Goal: Information Seeking & Learning: Compare options

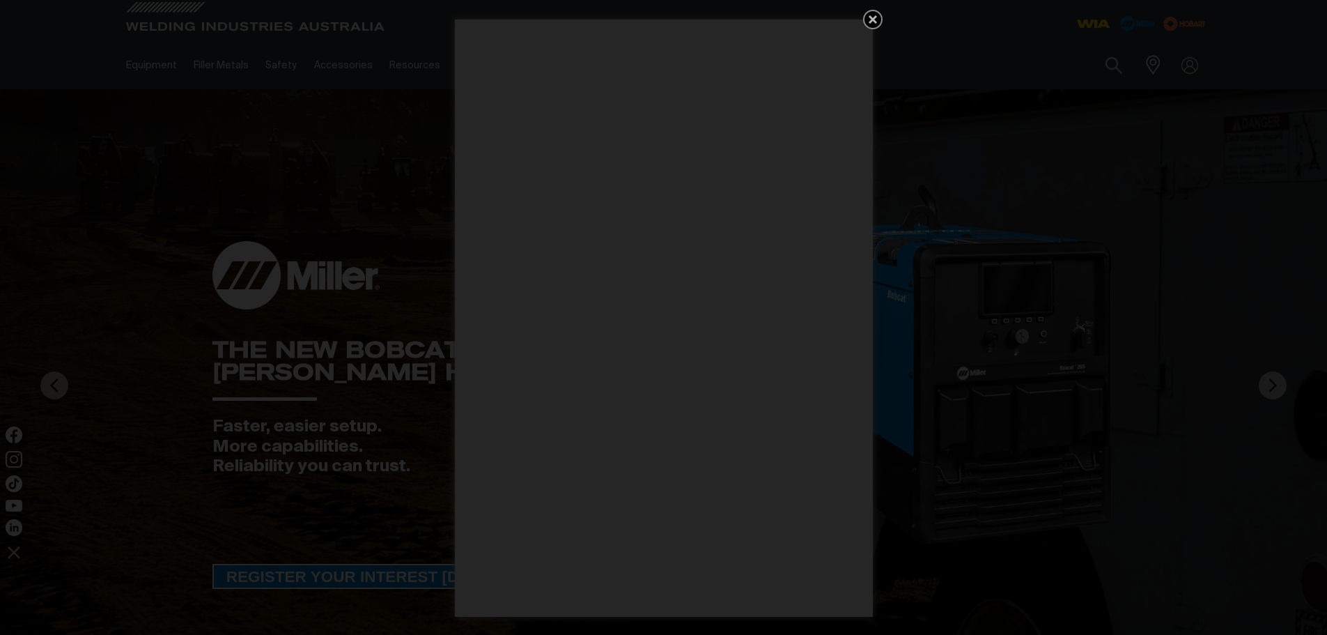
click at [875, 24] on icon "Get 5 WIA Welding Guides Free!" at bounding box center [872, 19] width 17 height 17
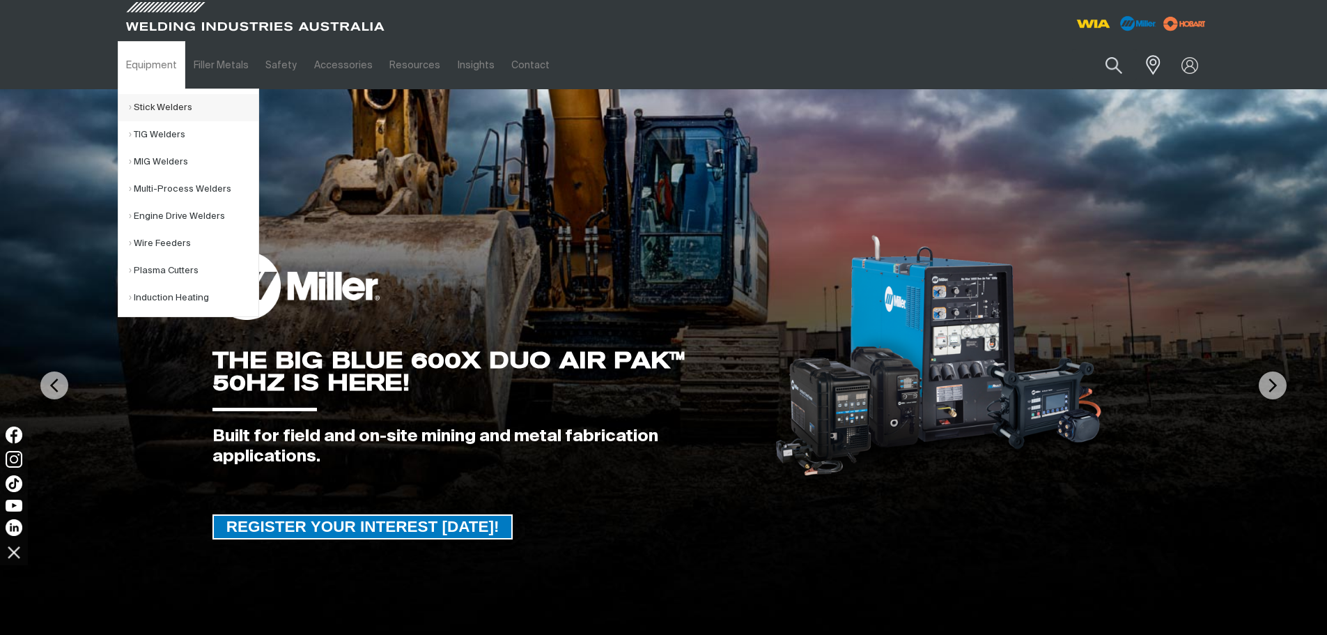
click at [161, 110] on link "Stick Welders" at bounding box center [194, 107] width 130 height 27
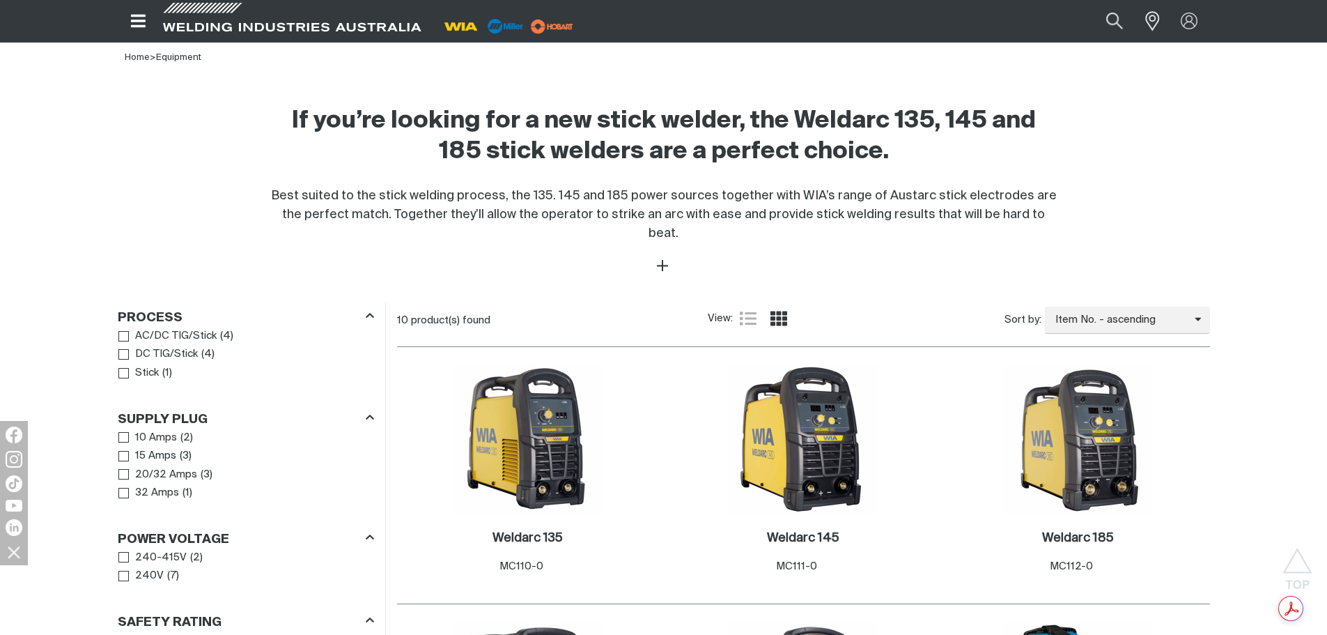
scroll to position [279, 0]
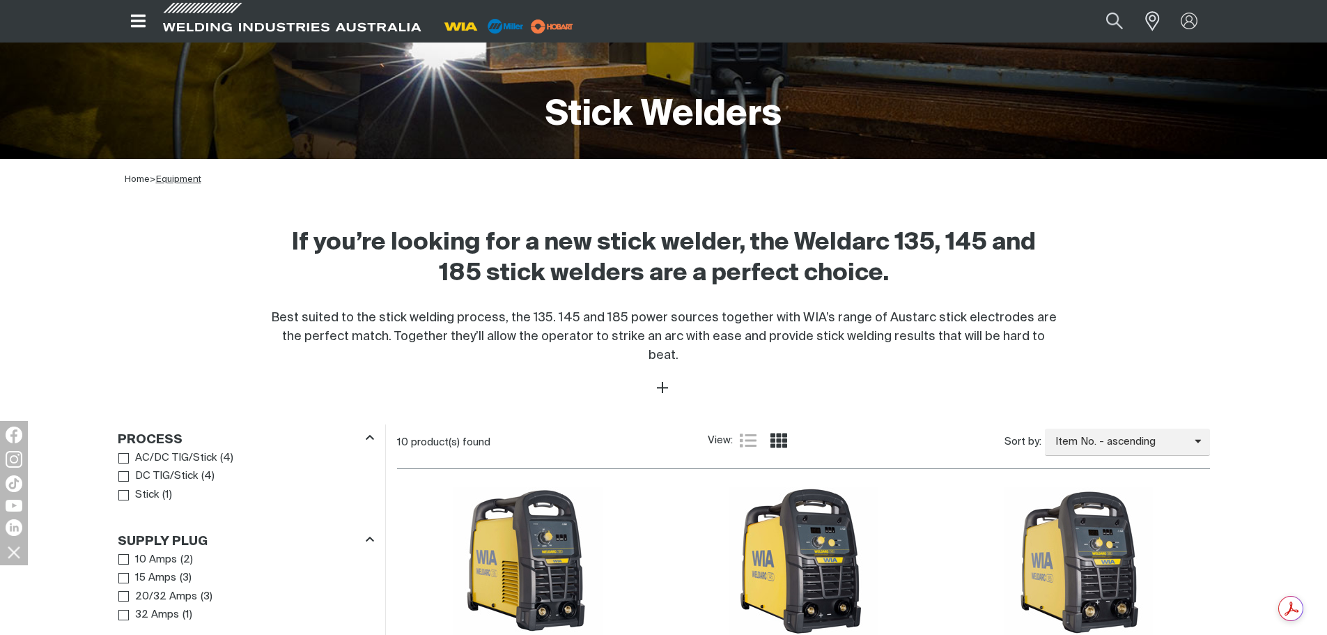
click at [171, 179] on link "Equipment" at bounding box center [178, 179] width 45 height 9
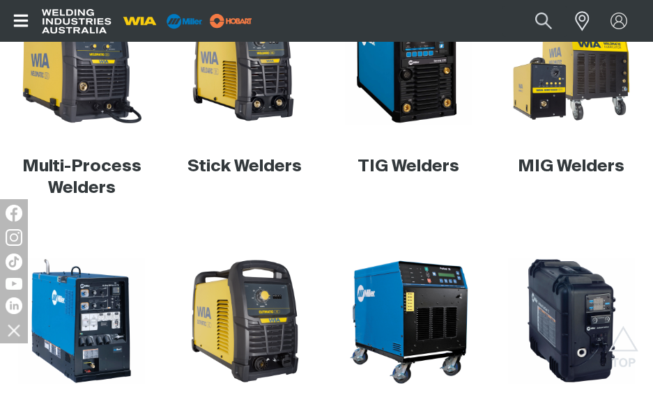
scroll to position [418, 0]
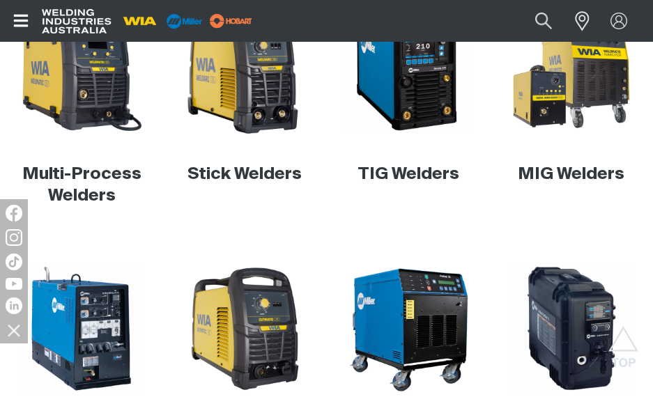
click at [277, 104] on img at bounding box center [244, 68] width 139 height 139
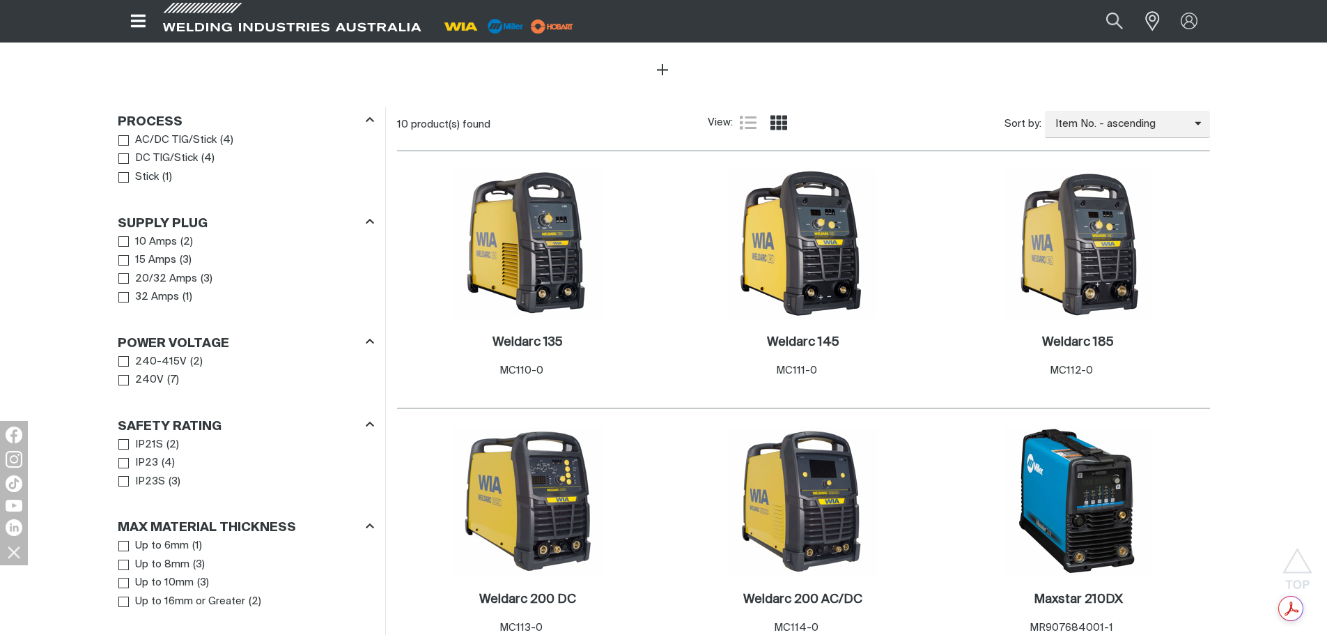
scroll to position [627, 0]
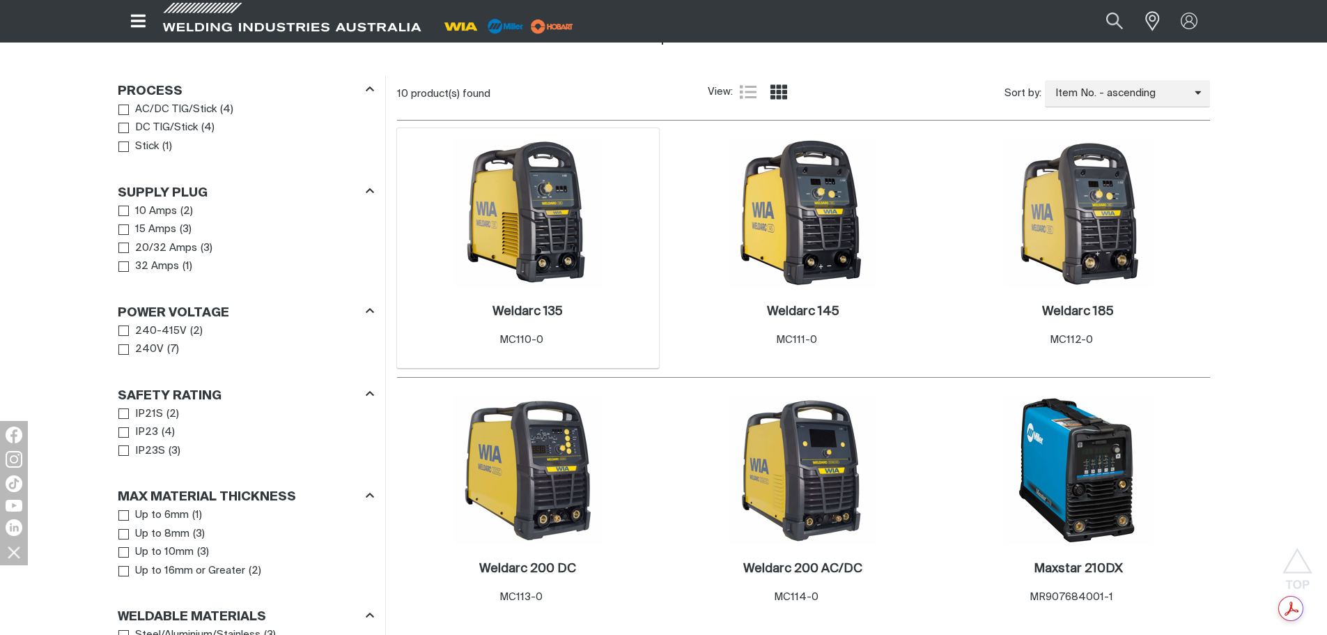
click at [582, 245] on img at bounding box center [527, 213] width 149 height 149
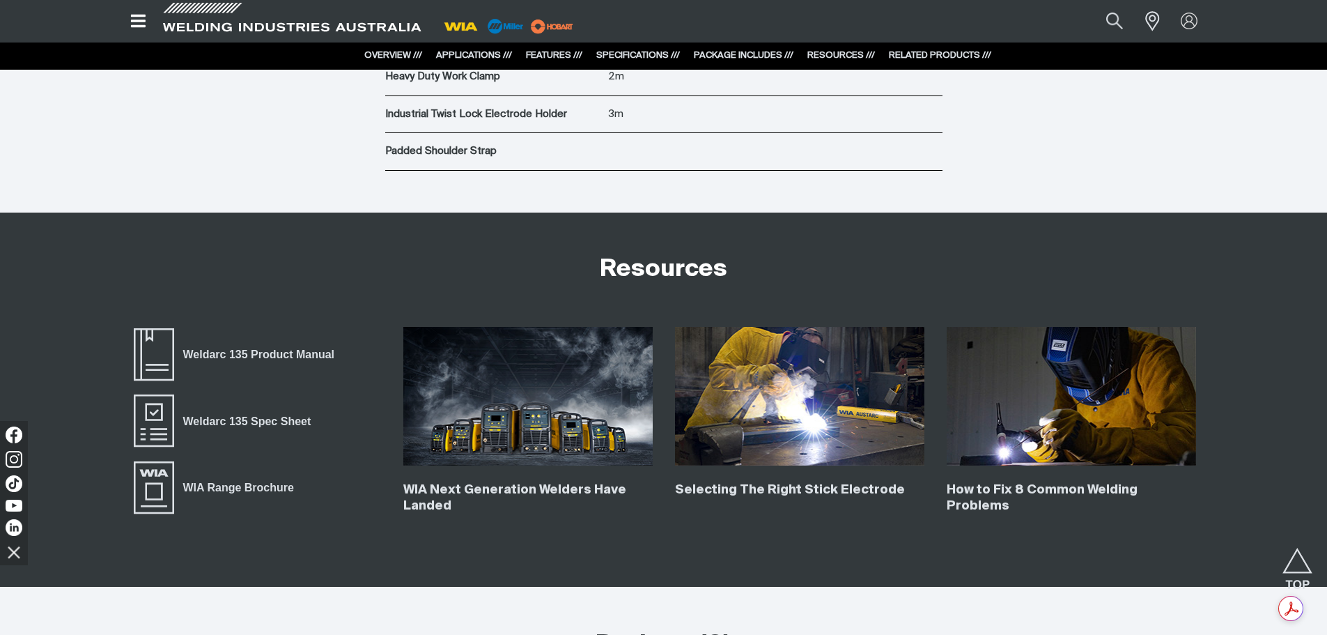
scroll to position [2995, 0]
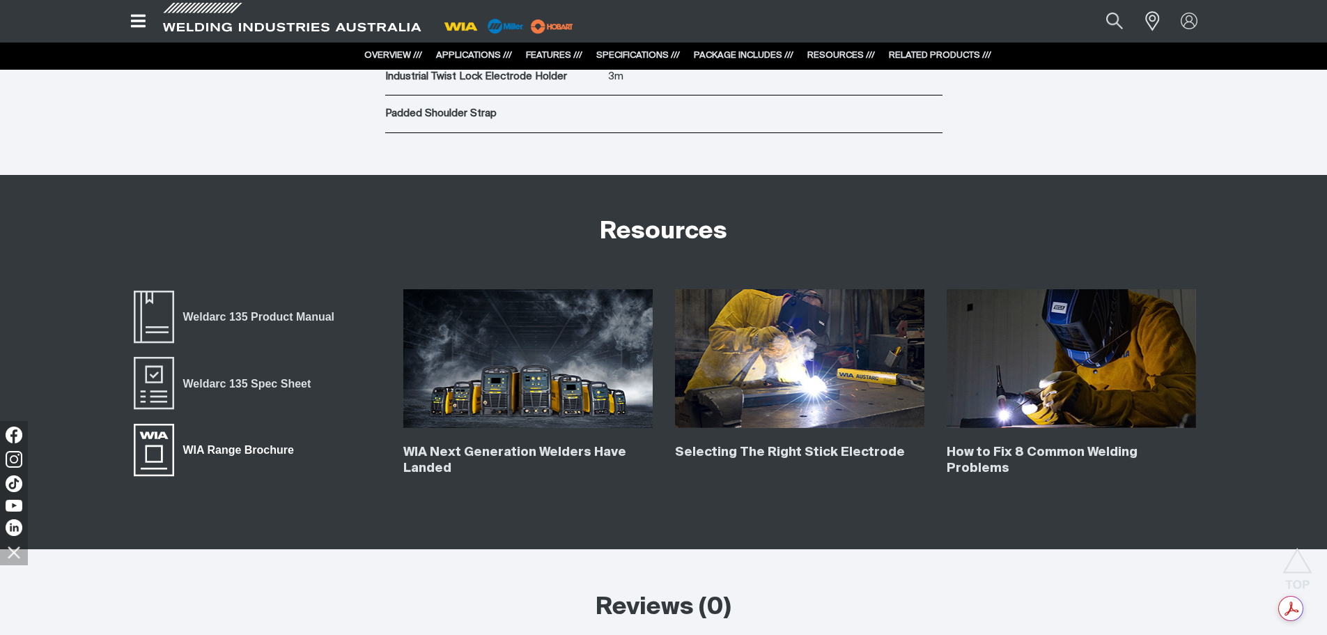
click at [165, 442] on span "WIA Range Brochure" at bounding box center [154, 450] width 45 height 56
click at [227, 316] on span "Weldarc 135 Product Manual" at bounding box center [258, 317] width 169 height 18
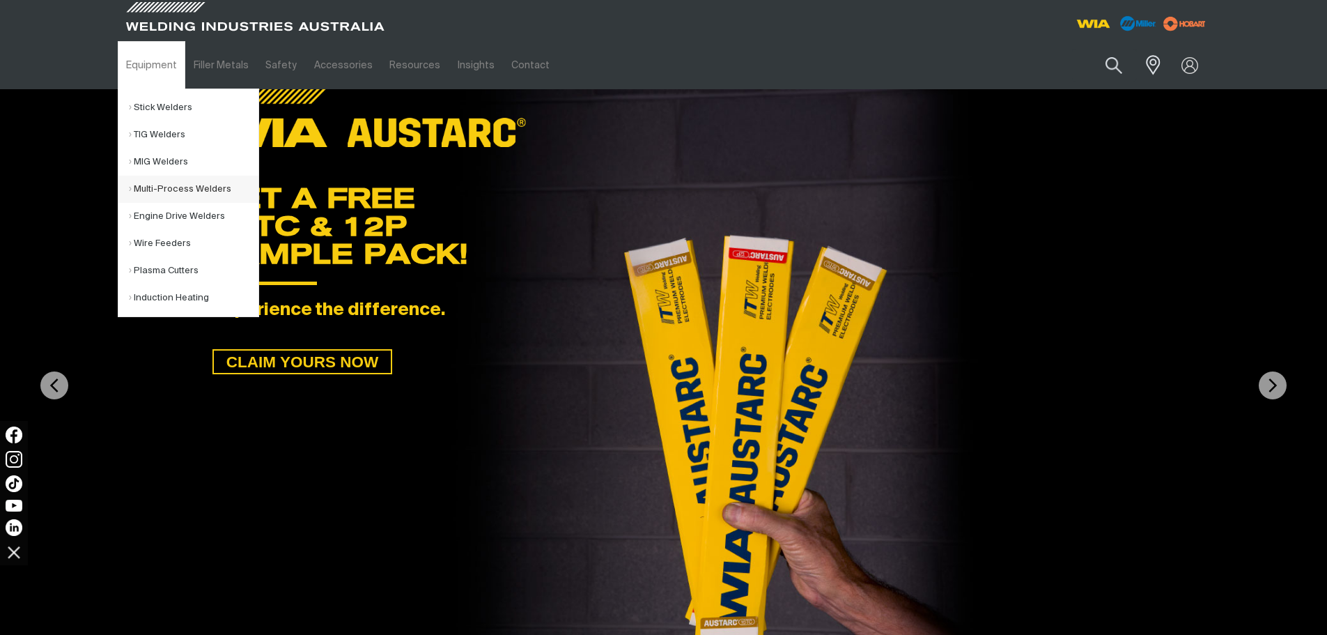
click at [178, 189] on link "Multi-Process Welders" at bounding box center [194, 189] width 130 height 27
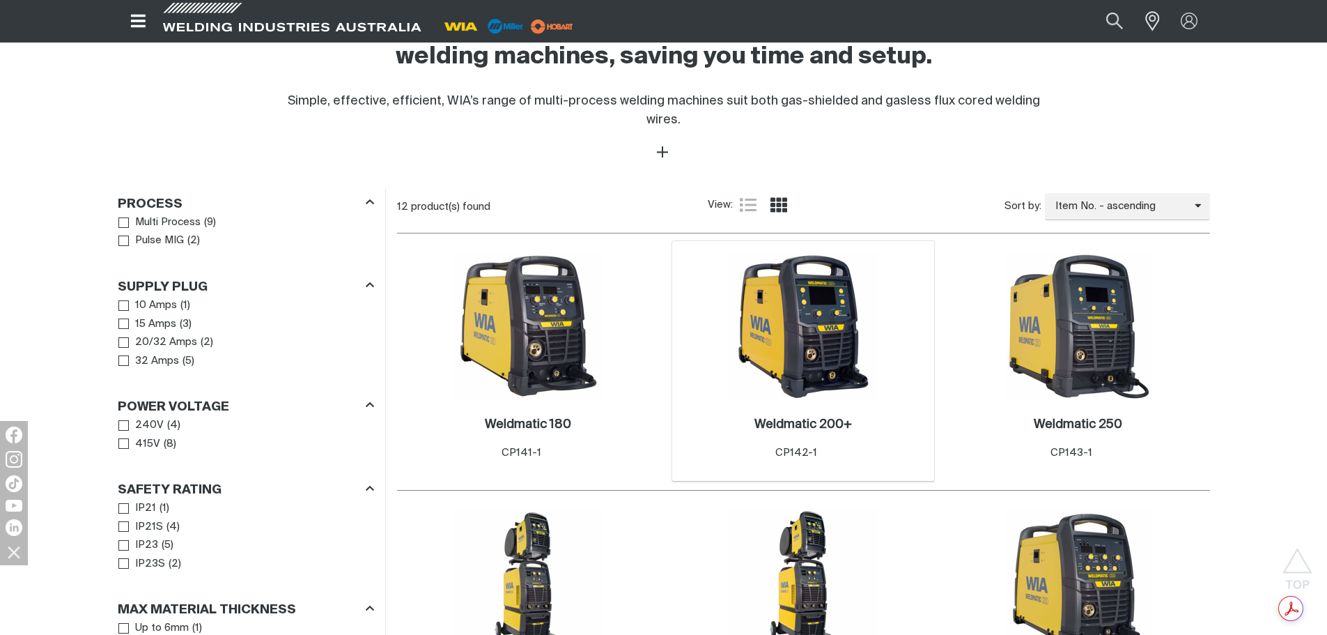
scroll to position [627, 0]
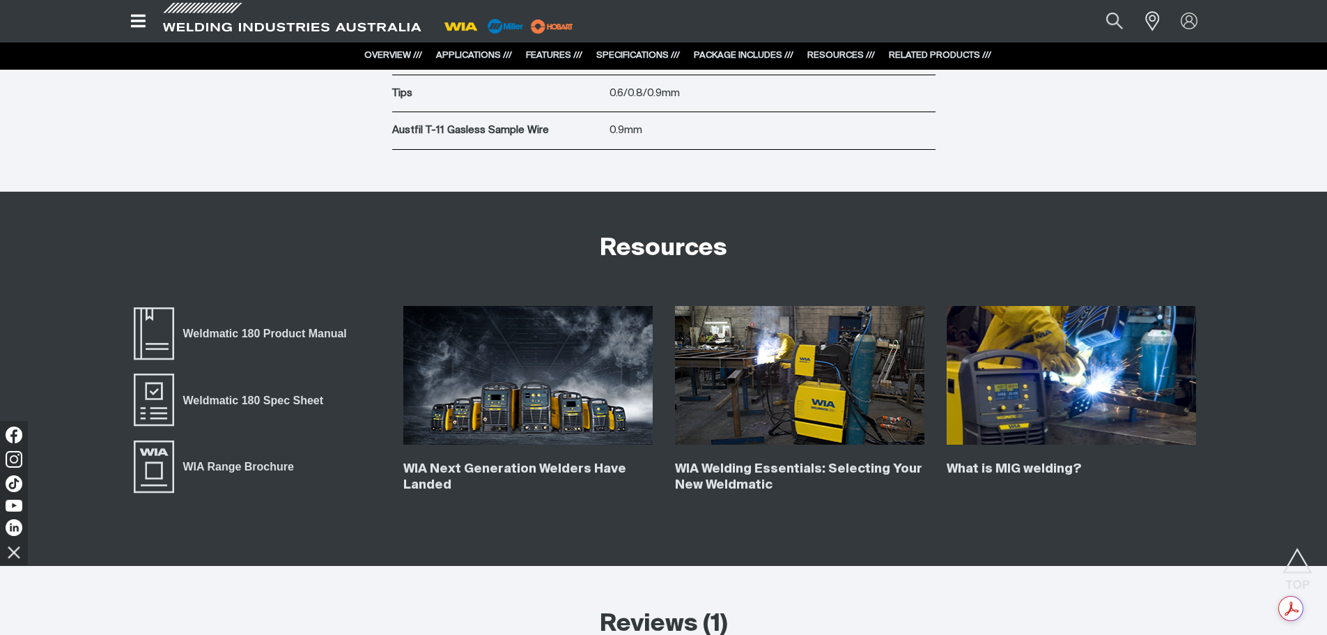
scroll to position [5294, 0]
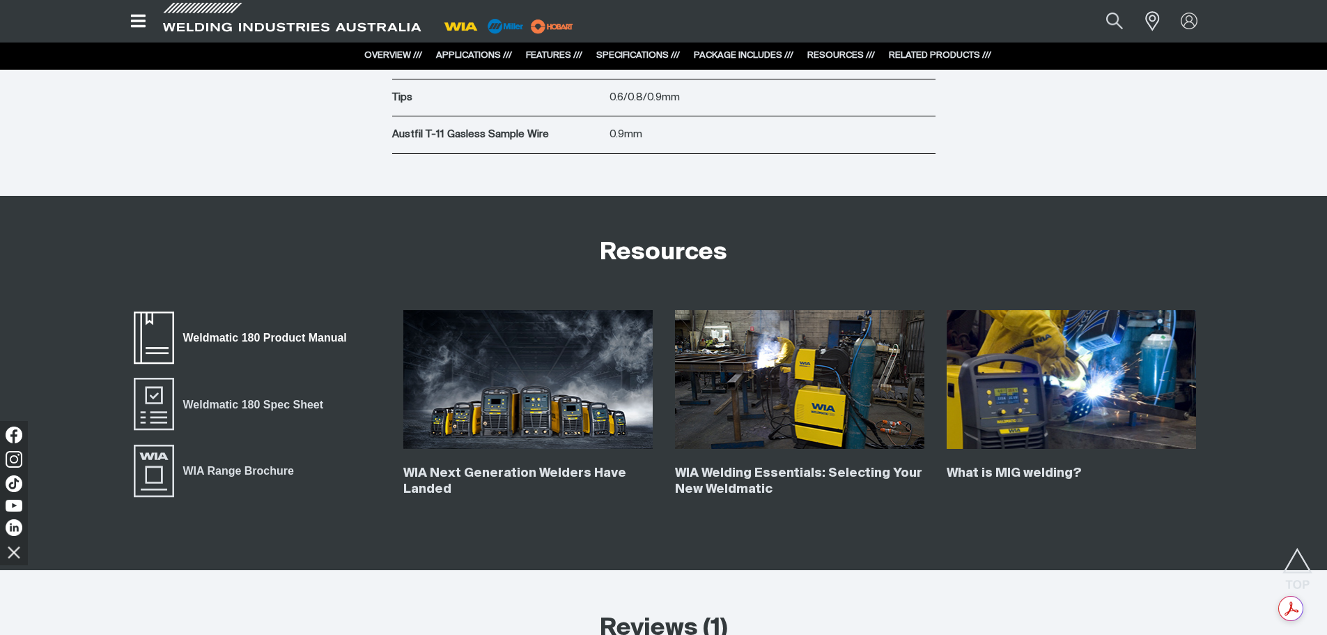
click at [153, 335] on span "Weldmatic 180 Product Manual" at bounding box center [154, 338] width 45 height 56
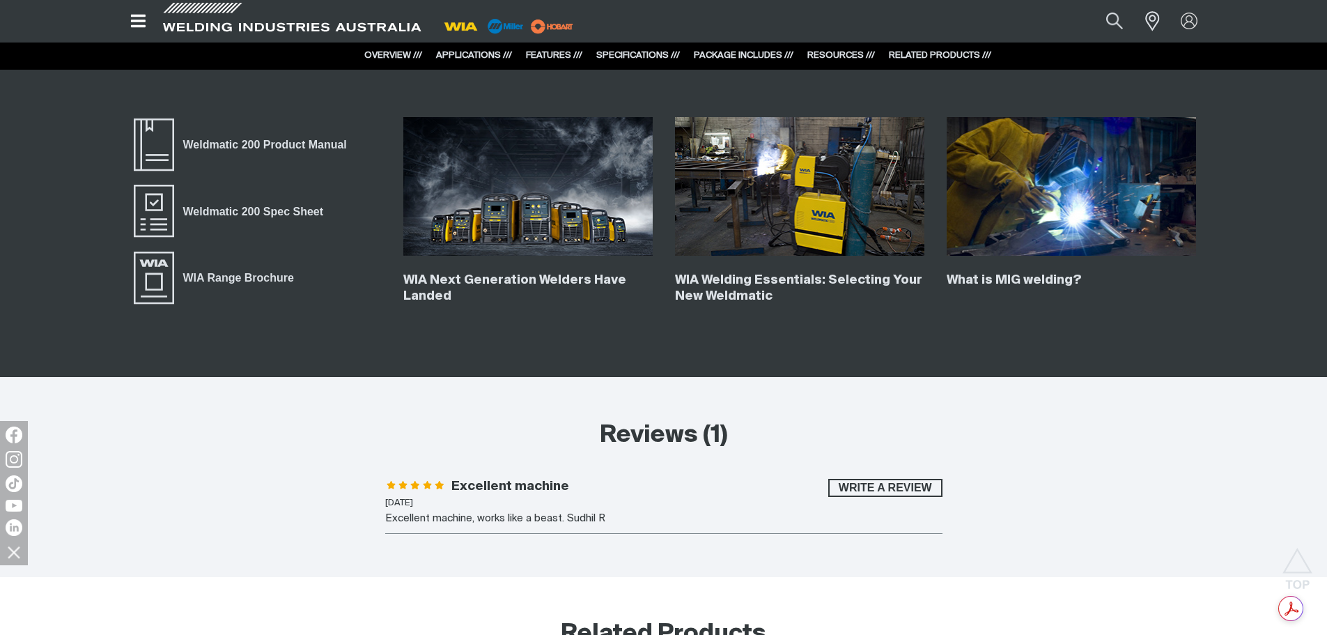
scroll to position [4946, 0]
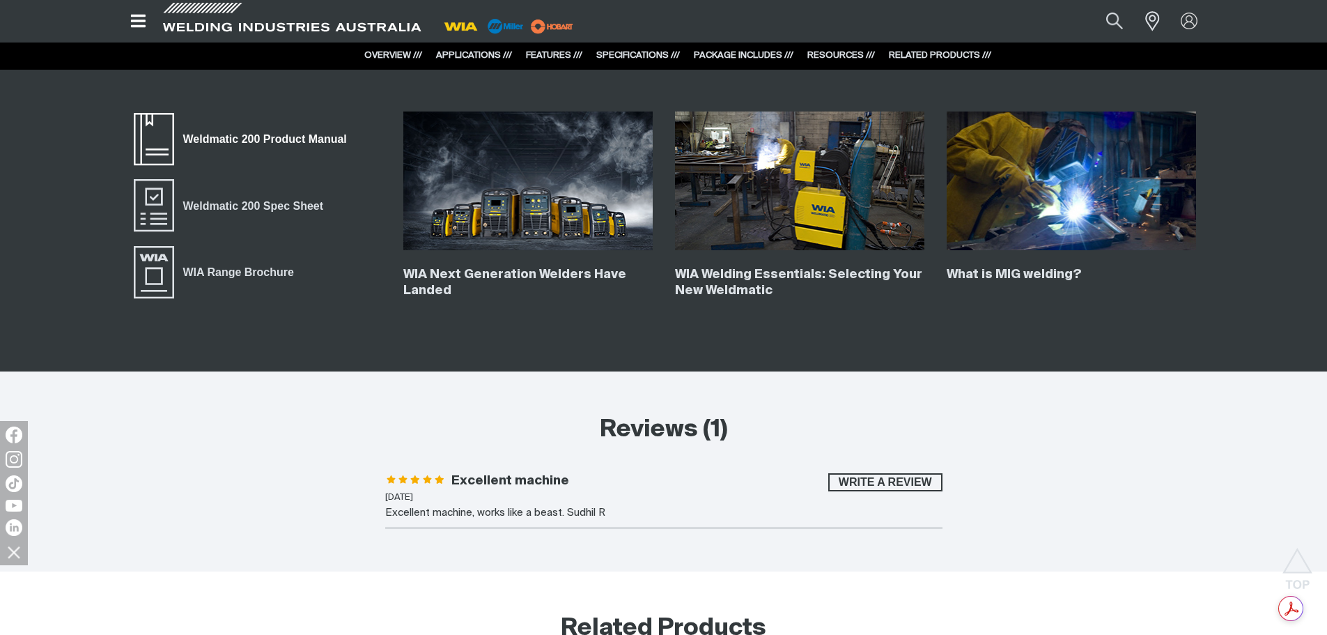
click at [162, 136] on span "Weldmatic 200 Product Manual" at bounding box center [154, 139] width 45 height 56
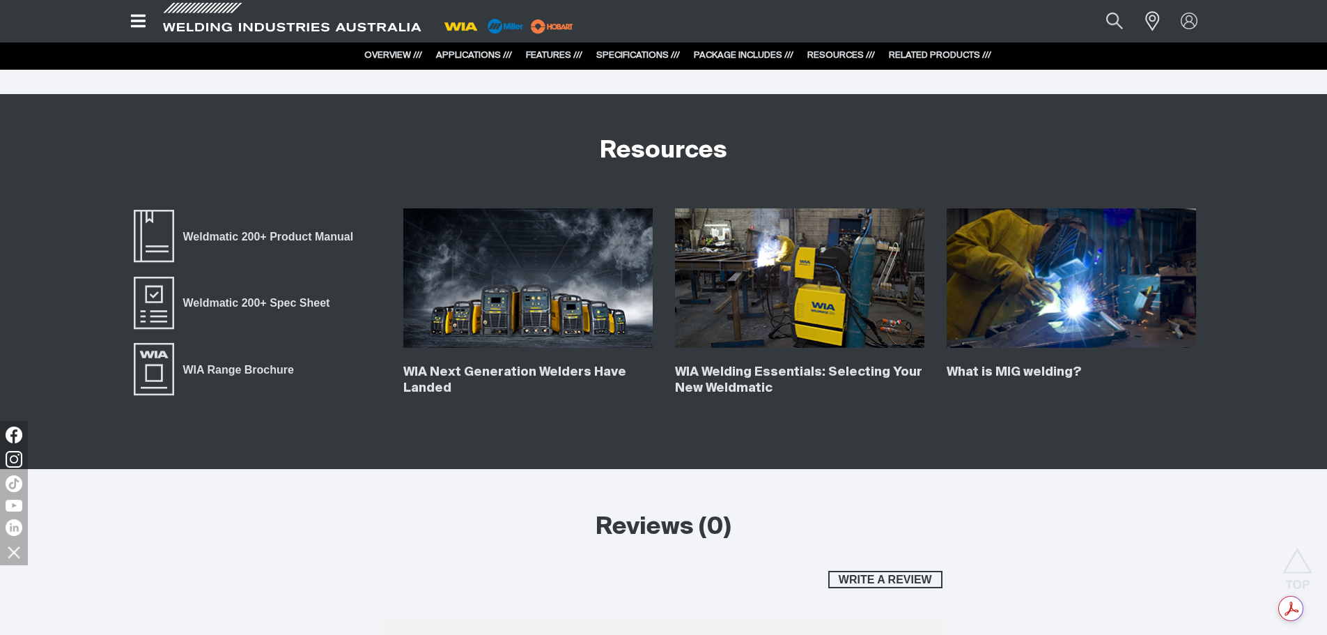
scroll to position [6130, 0]
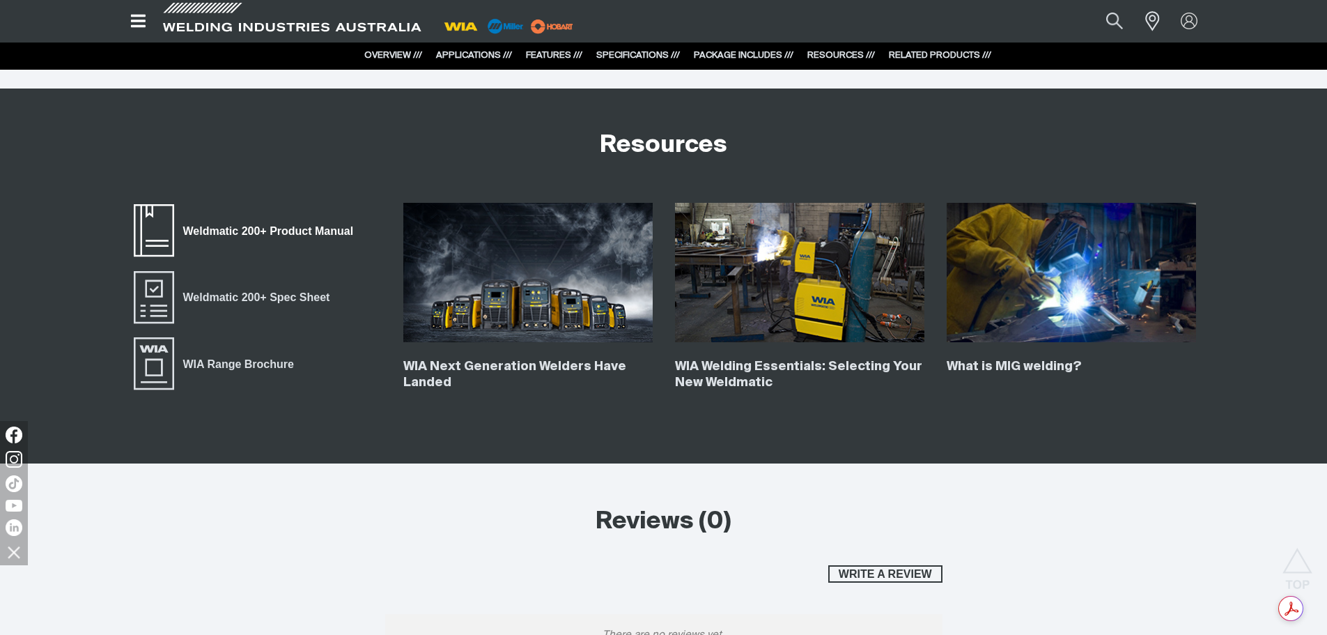
click at [153, 231] on span "Weldmatic 200+ Product Manual" at bounding box center [154, 231] width 45 height 56
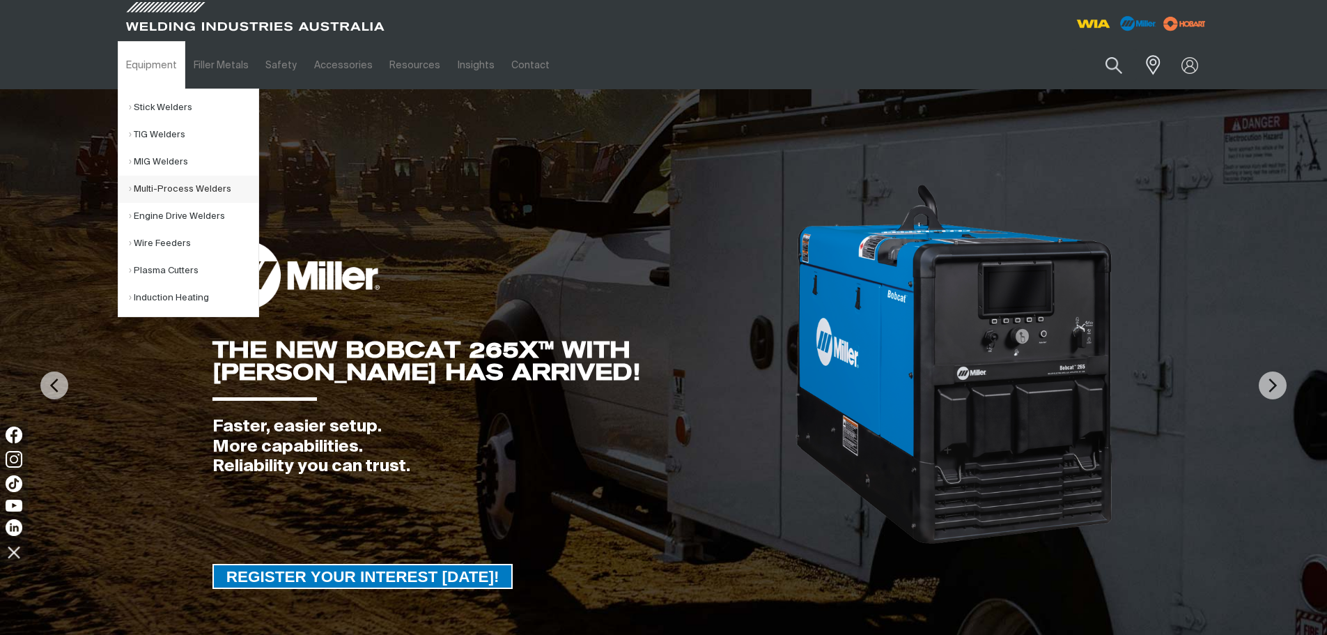
click at [179, 183] on link "Multi-Process Welders" at bounding box center [194, 189] width 130 height 27
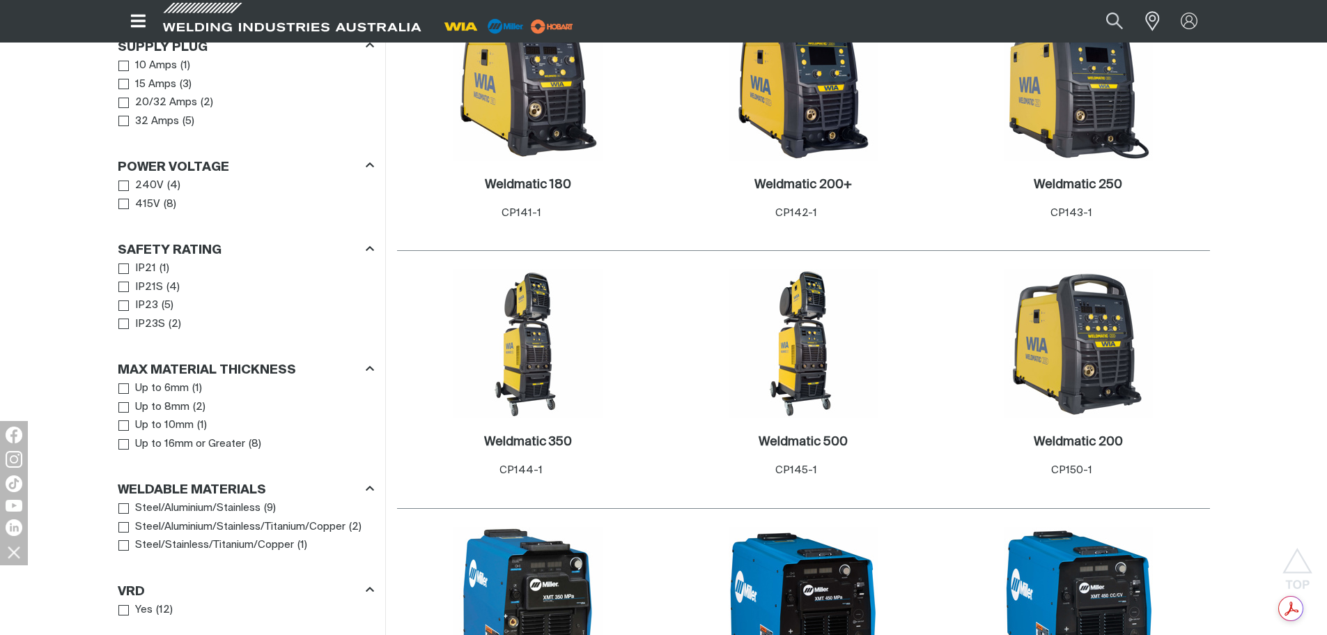
scroll to position [766, 0]
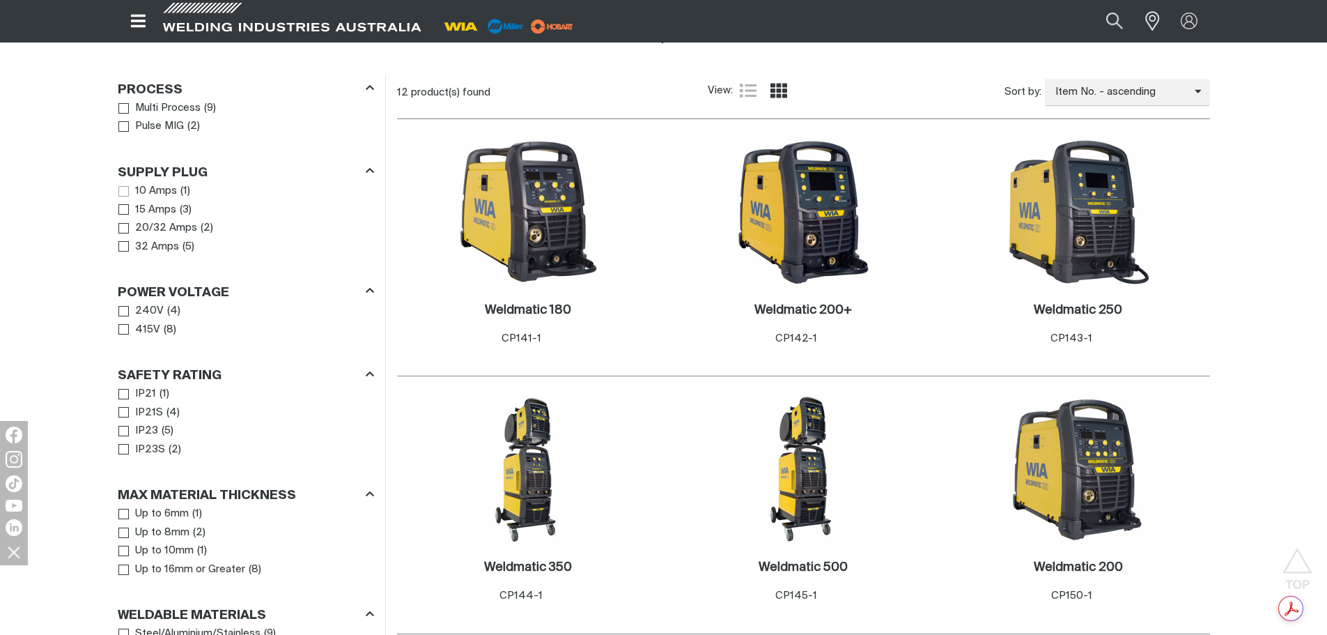
scroll to position [348, 0]
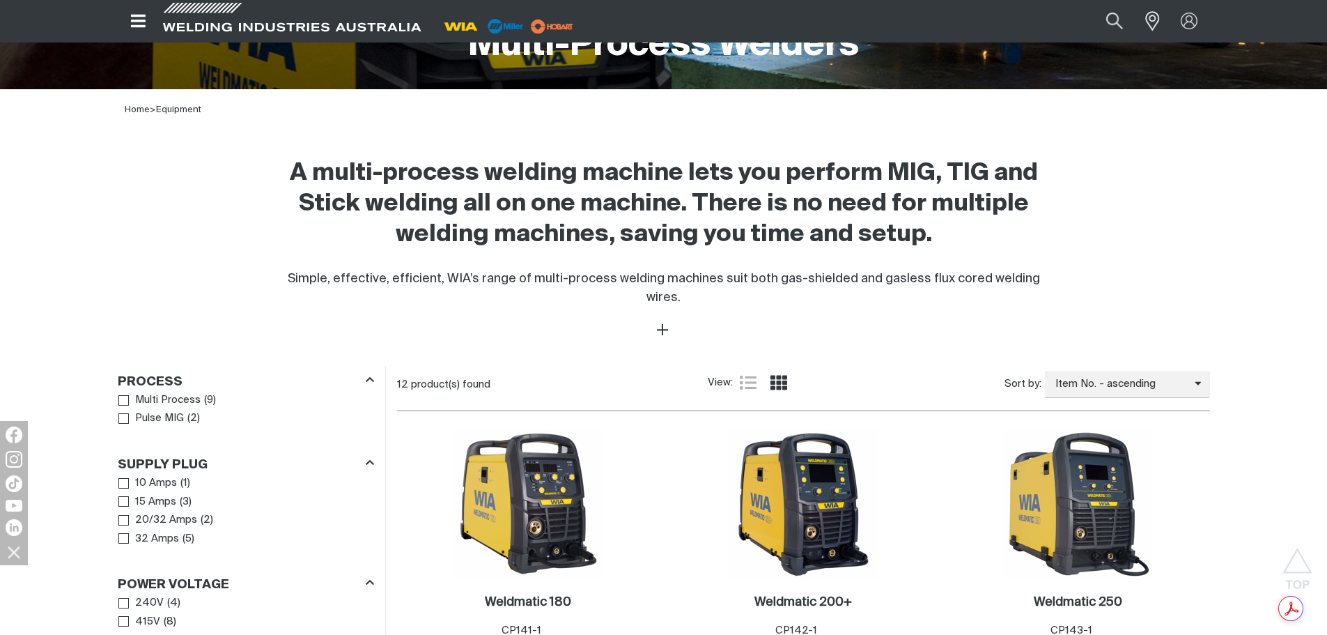
click at [134, 23] on icon "Open top menu" at bounding box center [138, 21] width 20 height 17
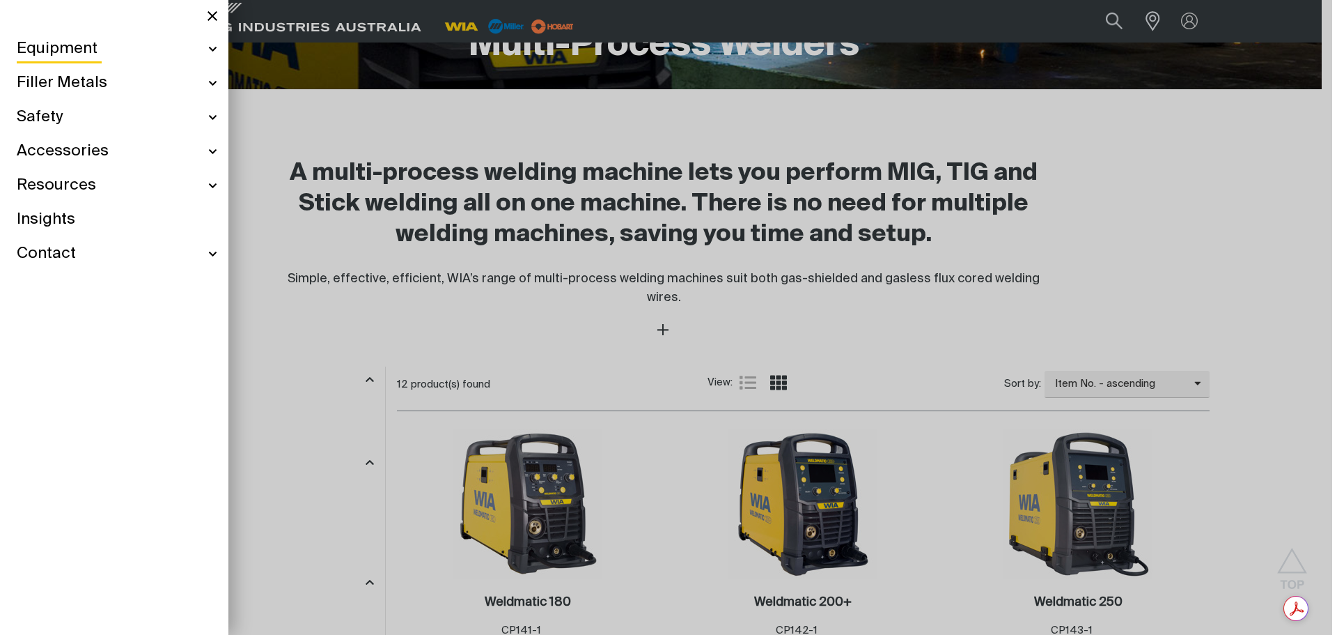
scroll to position [346, 0]
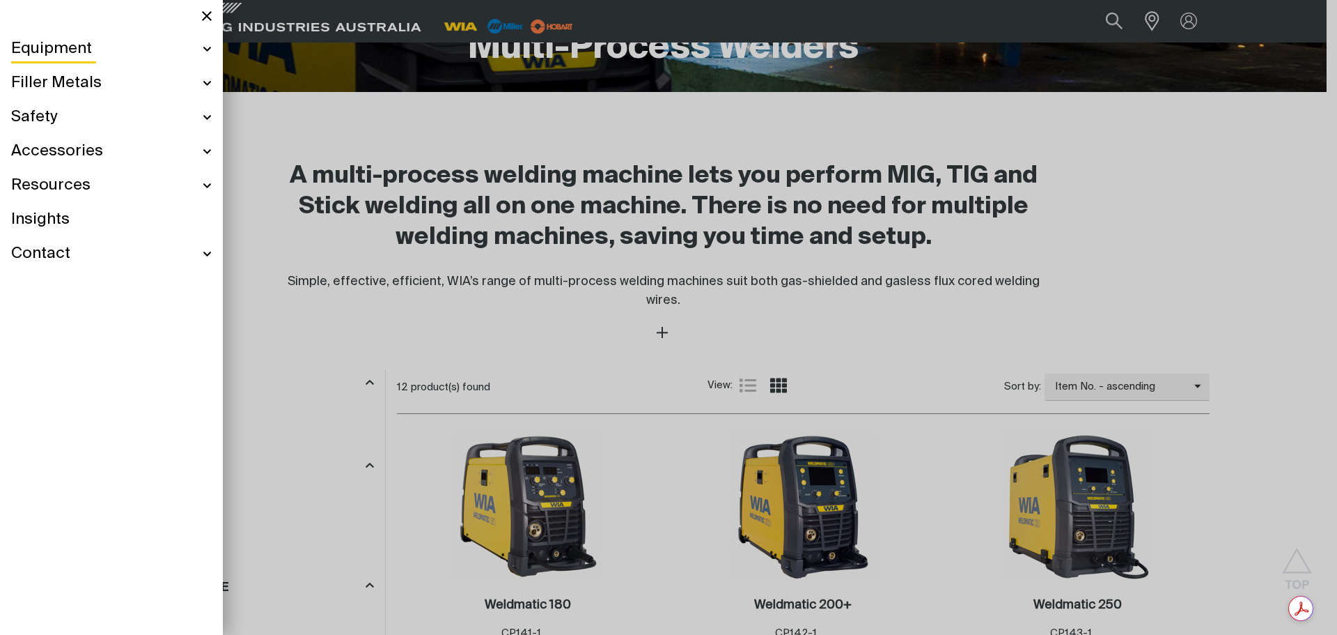
click at [206, 45] on div "Equipment" at bounding box center [111, 49] width 201 height 34
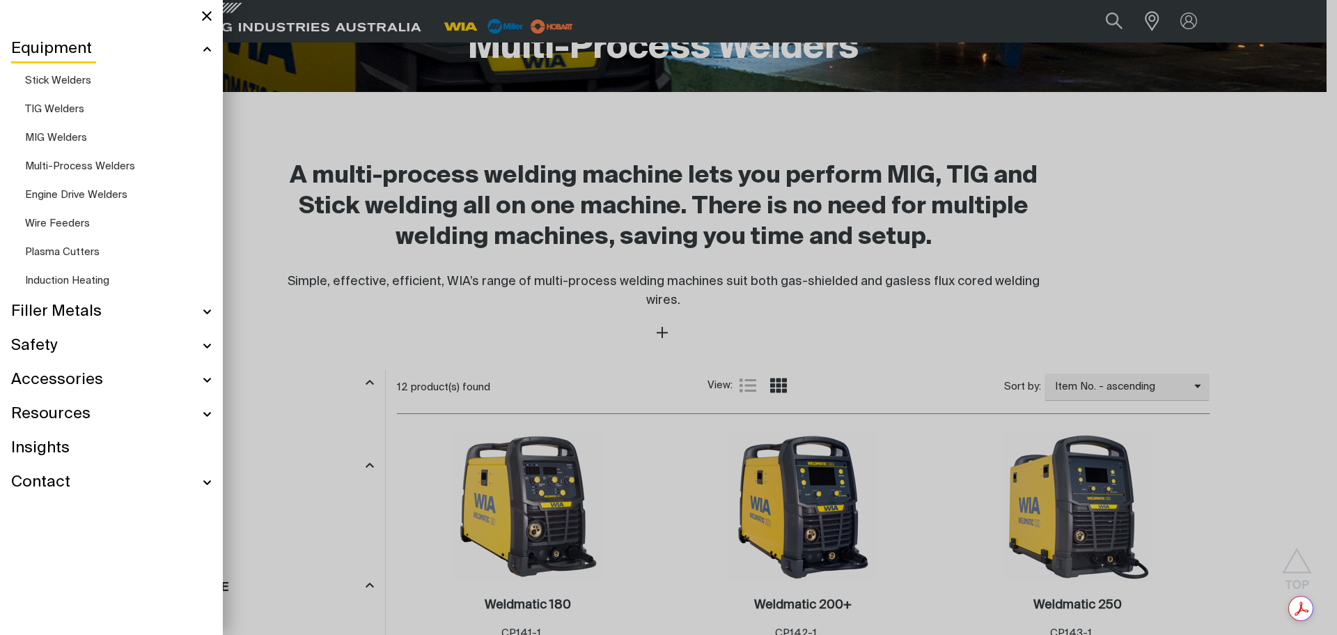
scroll to position [296, 0]
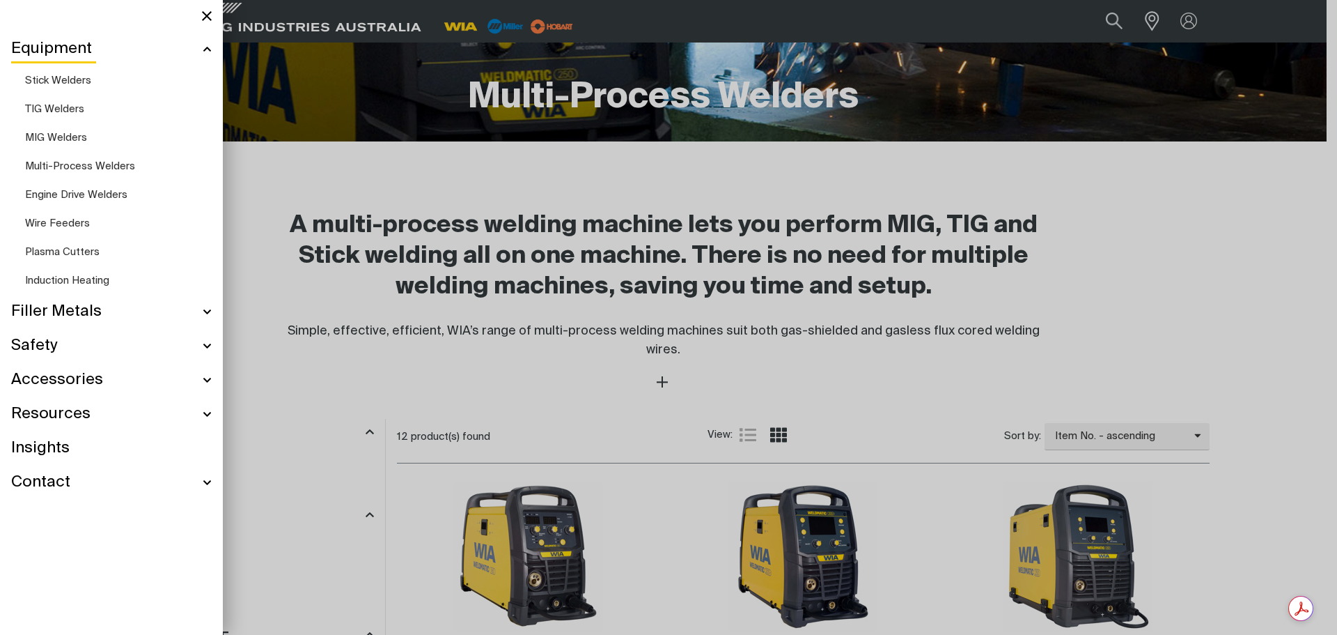
click at [65, 84] on span "Stick Welders" at bounding box center [58, 80] width 66 height 10
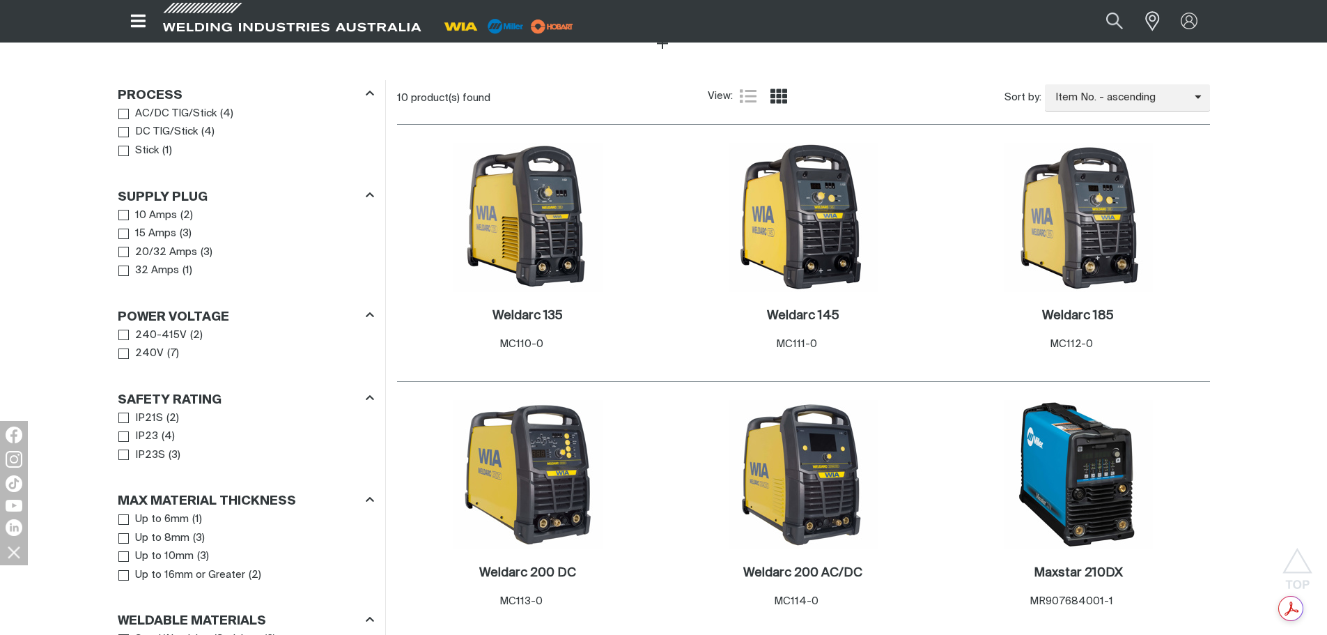
scroll to position [627, 0]
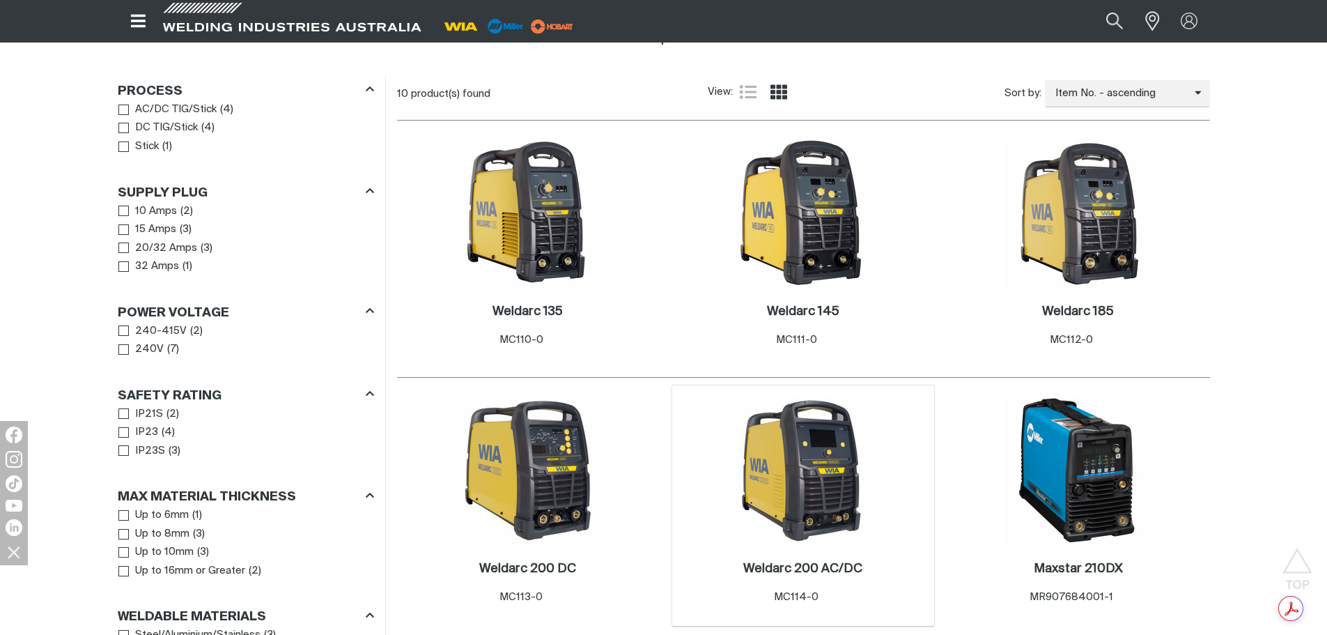
drag, startPoint x: 792, startPoint y: 451, endPoint x: 763, endPoint y: 449, distance: 29.4
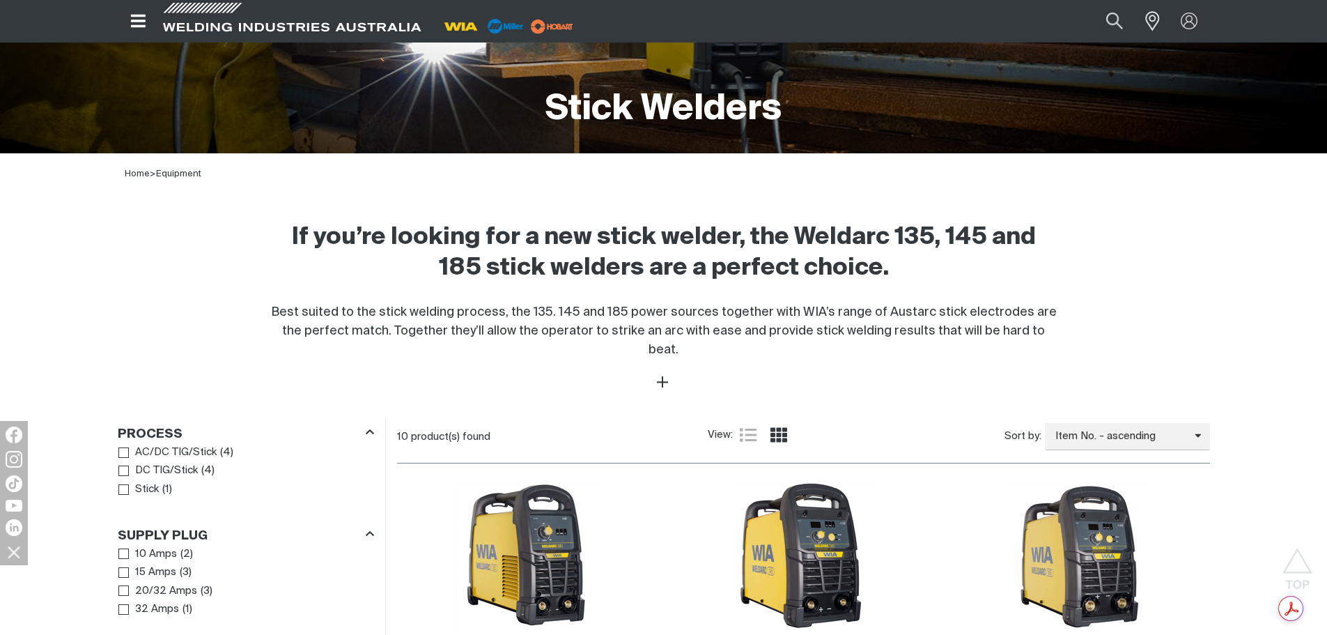
scroll to position [279, 0]
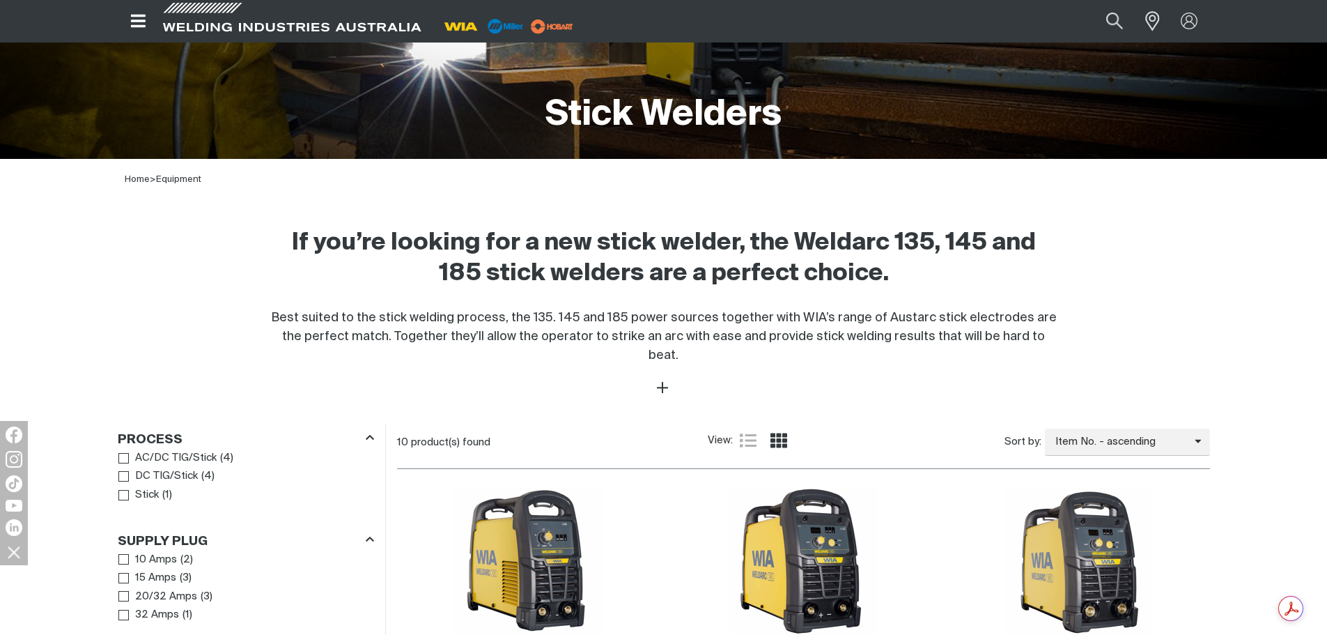
click at [150, 22] on button "Open top menu" at bounding box center [139, 21] width 42 height 42
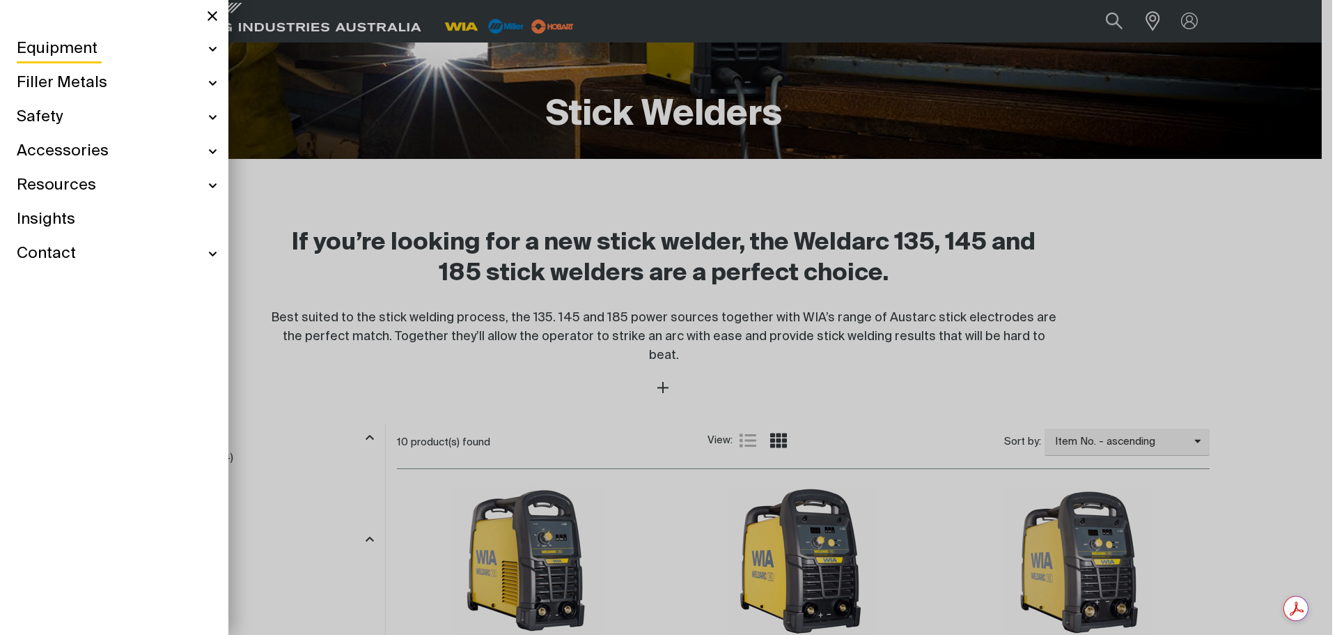
scroll to position [276, 0]
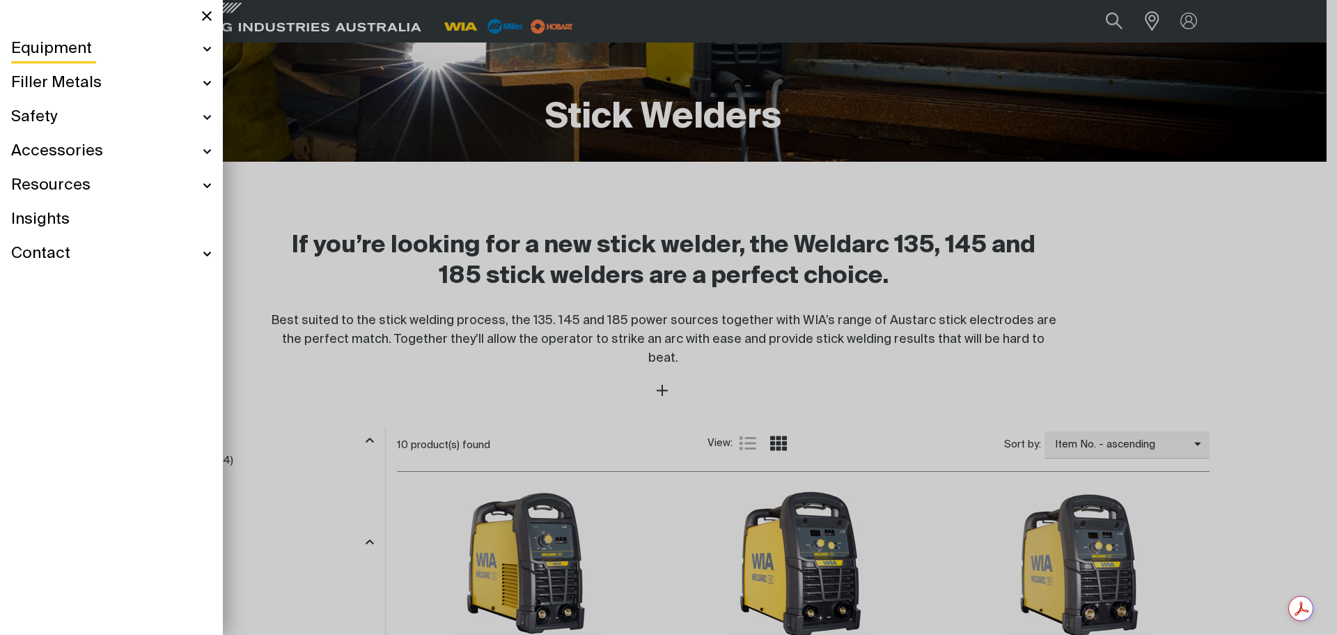
click at [206, 47] on div "Equipment" at bounding box center [111, 49] width 201 height 34
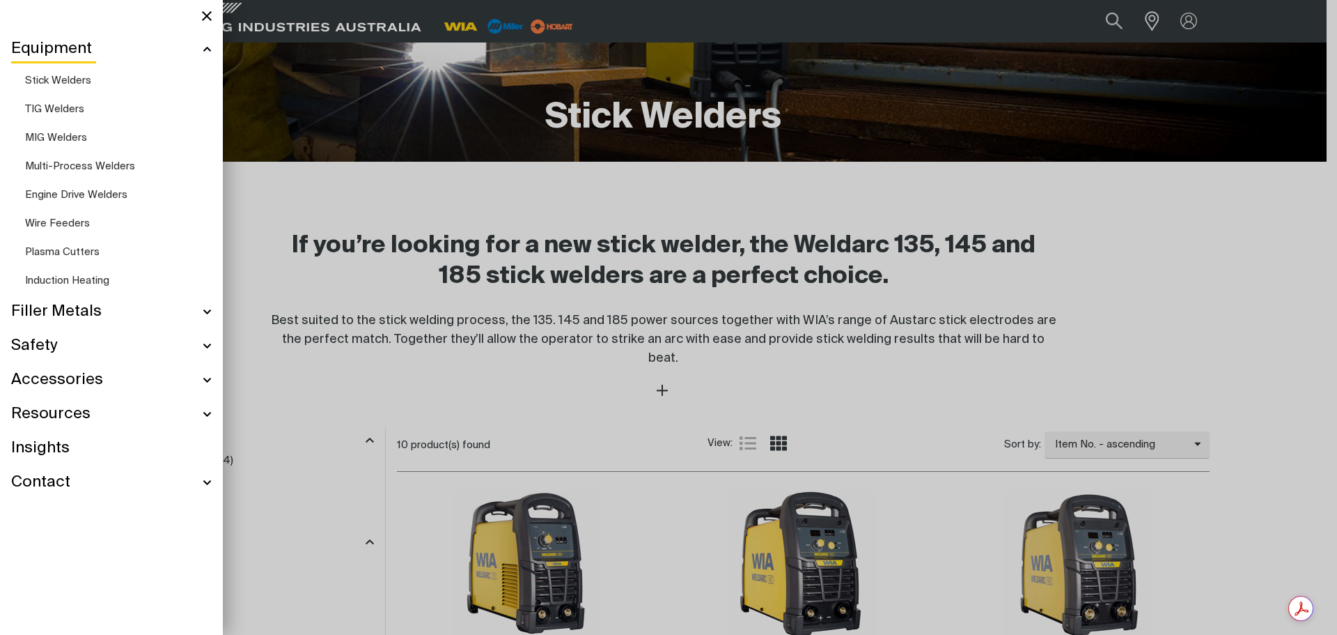
scroll to position [229, 0]
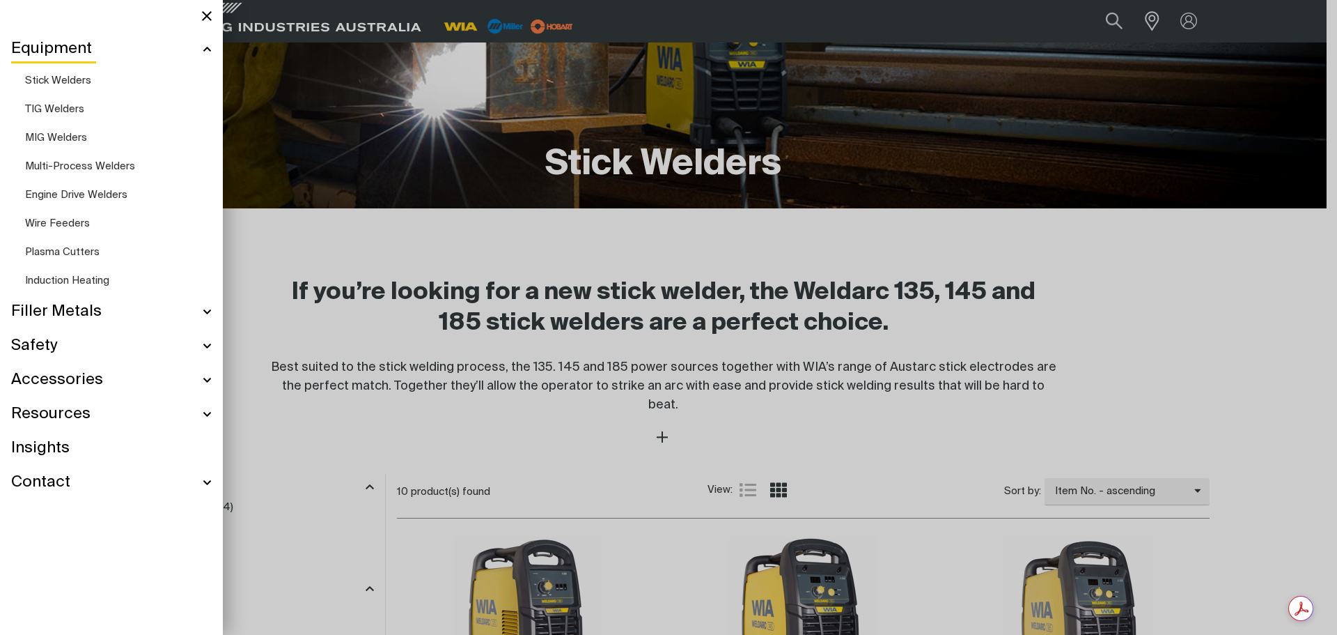
click at [56, 134] on span "MIG Welders" at bounding box center [56, 137] width 62 height 10
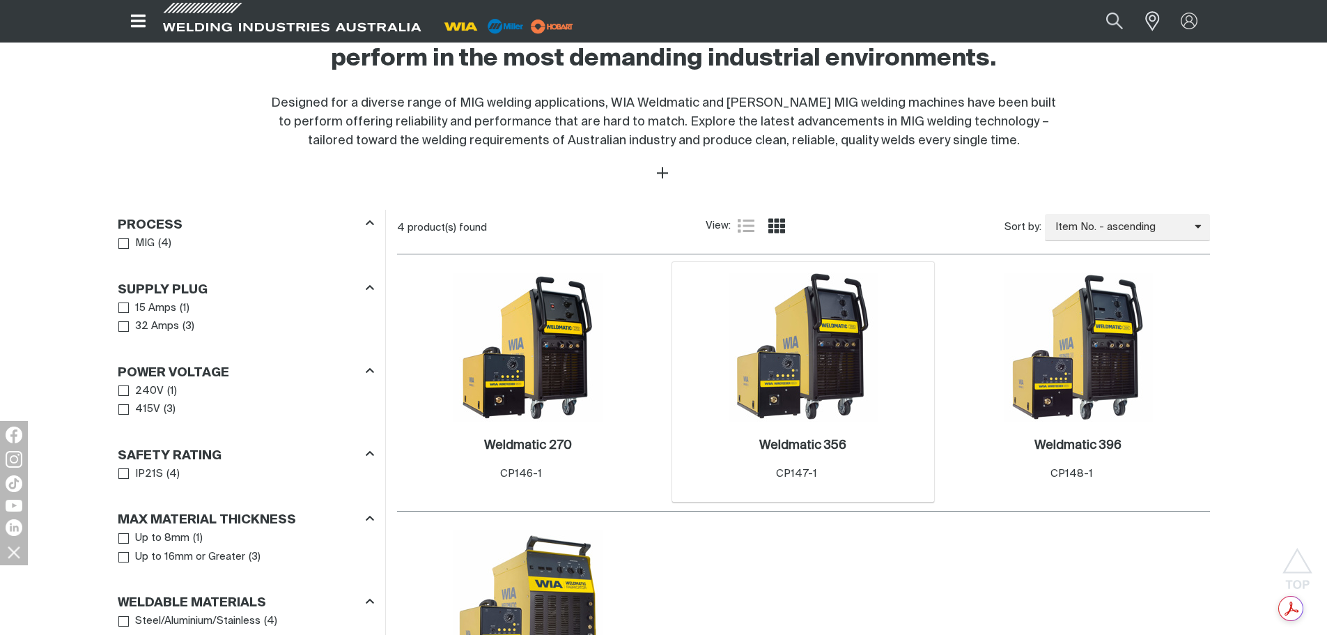
scroll to position [557, 0]
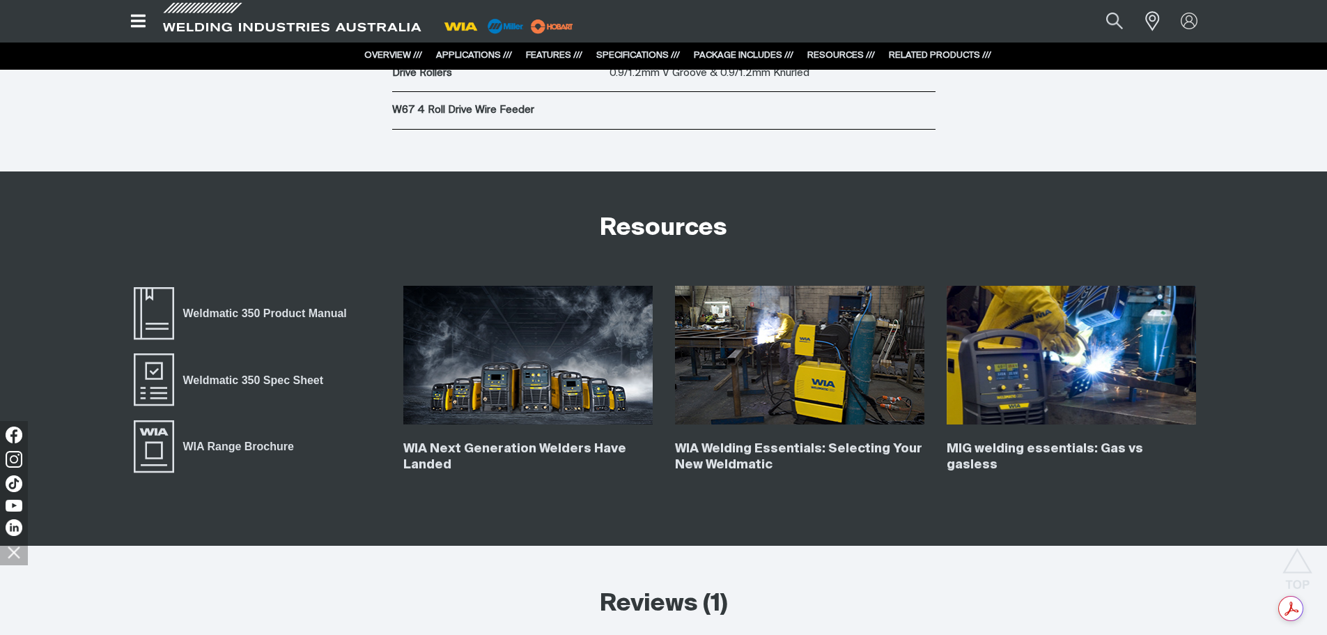
scroll to position [5085, 0]
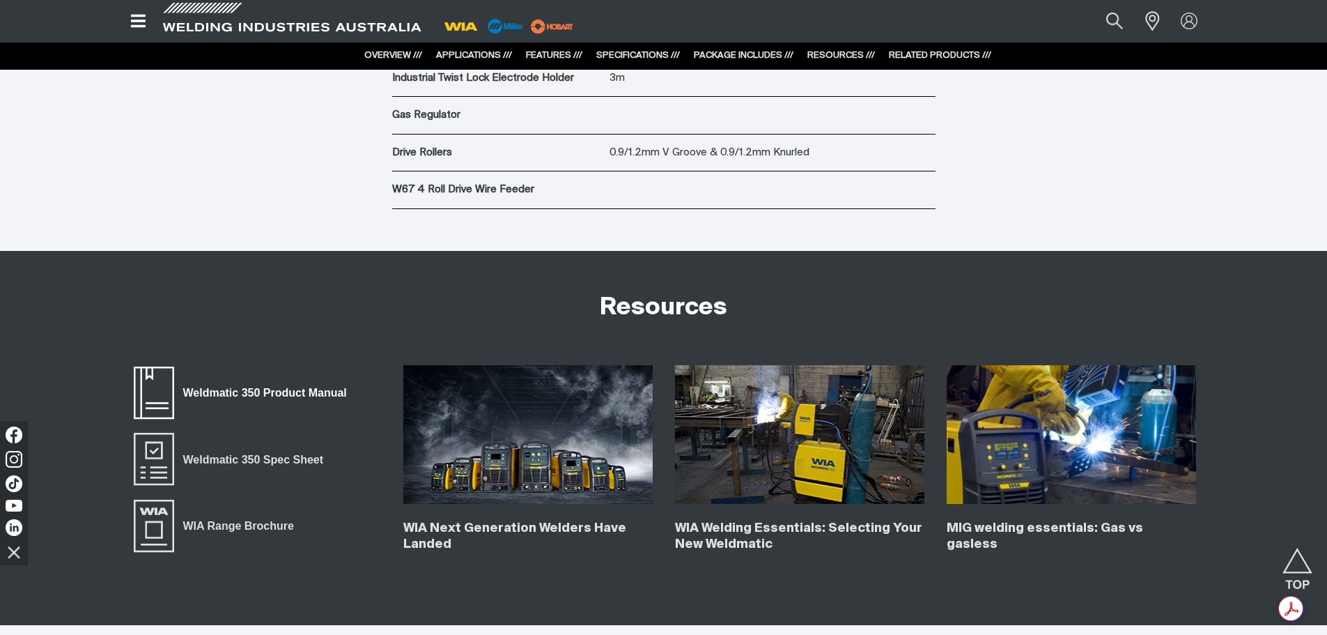
click at [163, 394] on span "Weldmatic 350 Product Manual" at bounding box center [154, 393] width 45 height 56
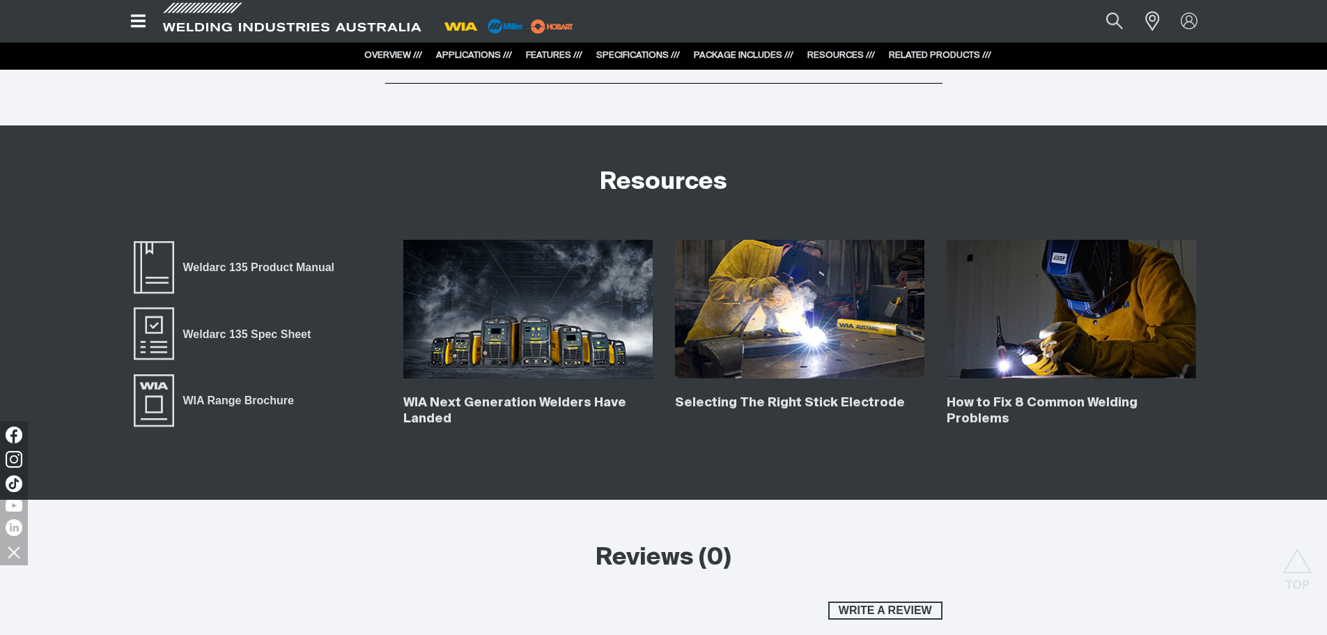
scroll to position [2926, 0]
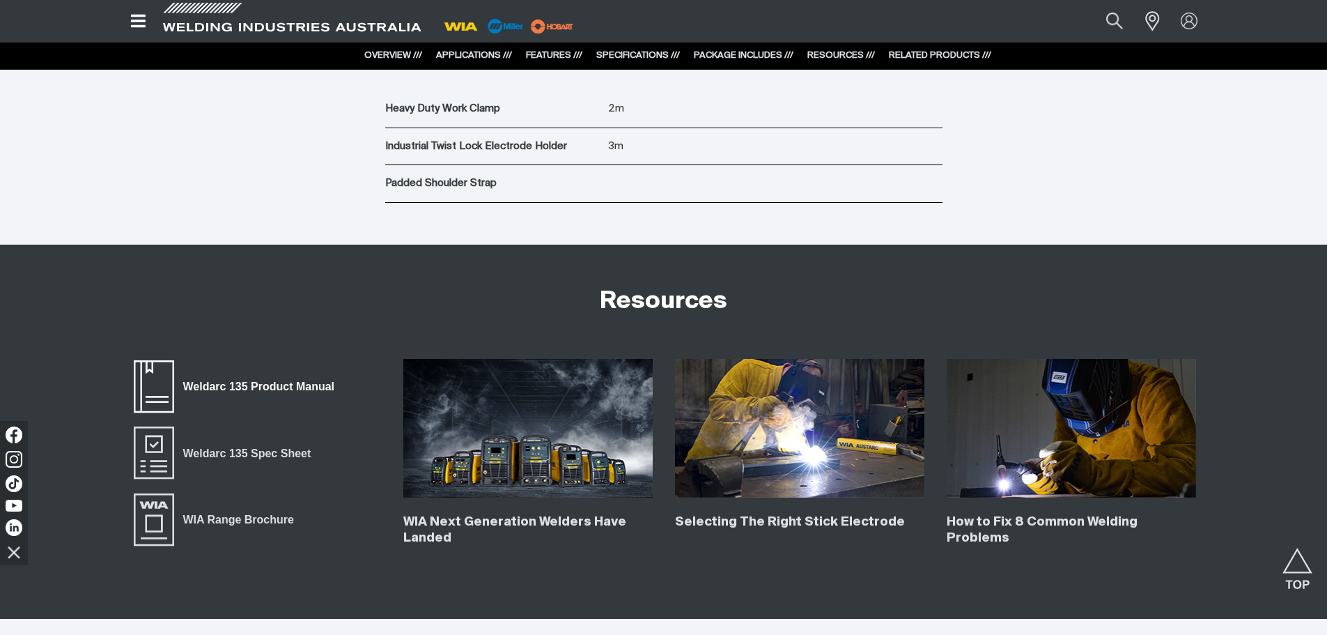
click at [147, 378] on span "Weldarc 135 Product Manual" at bounding box center [154, 387] width 45 height 56
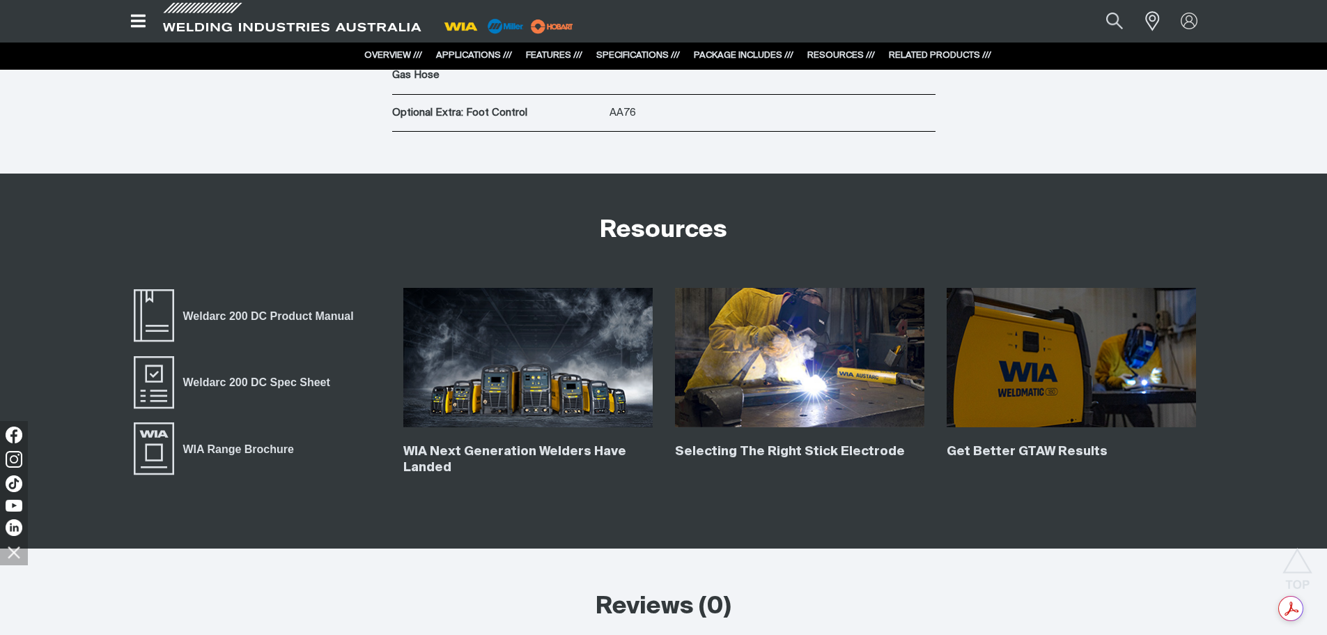
scroll to position [4737, 0]
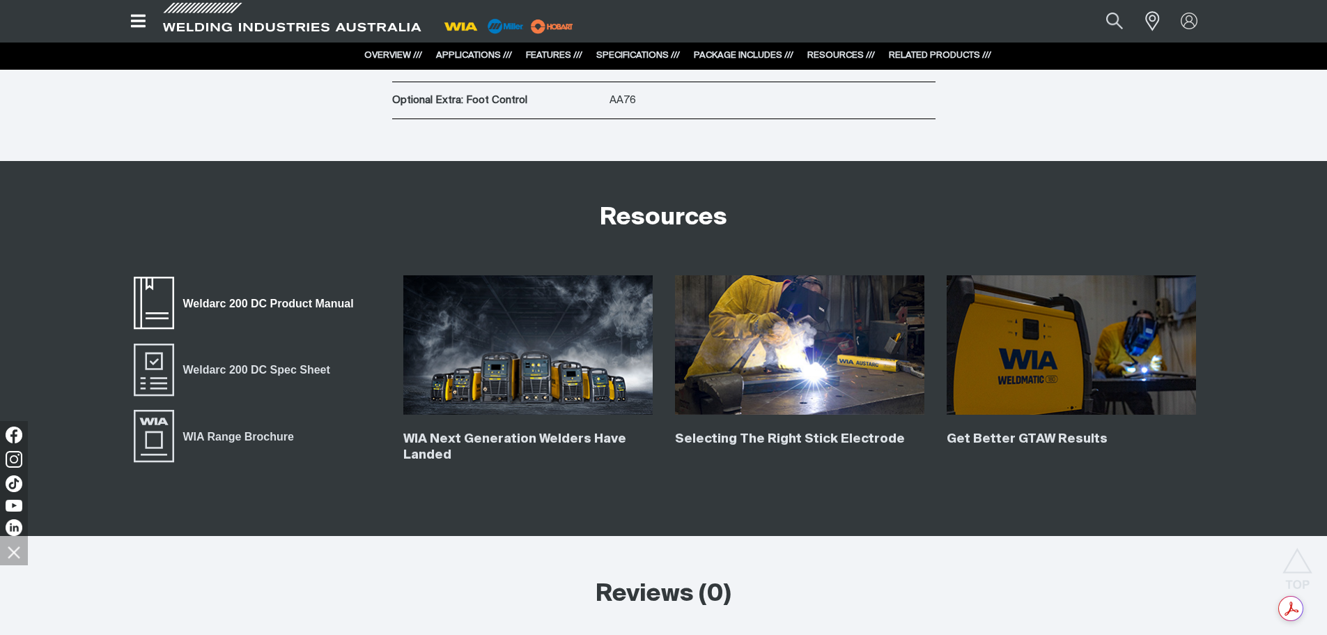
click at [150, 309] on span "Weldarc 200 DC Product Manual" at bounding box center [154, 303] width 45 height 56
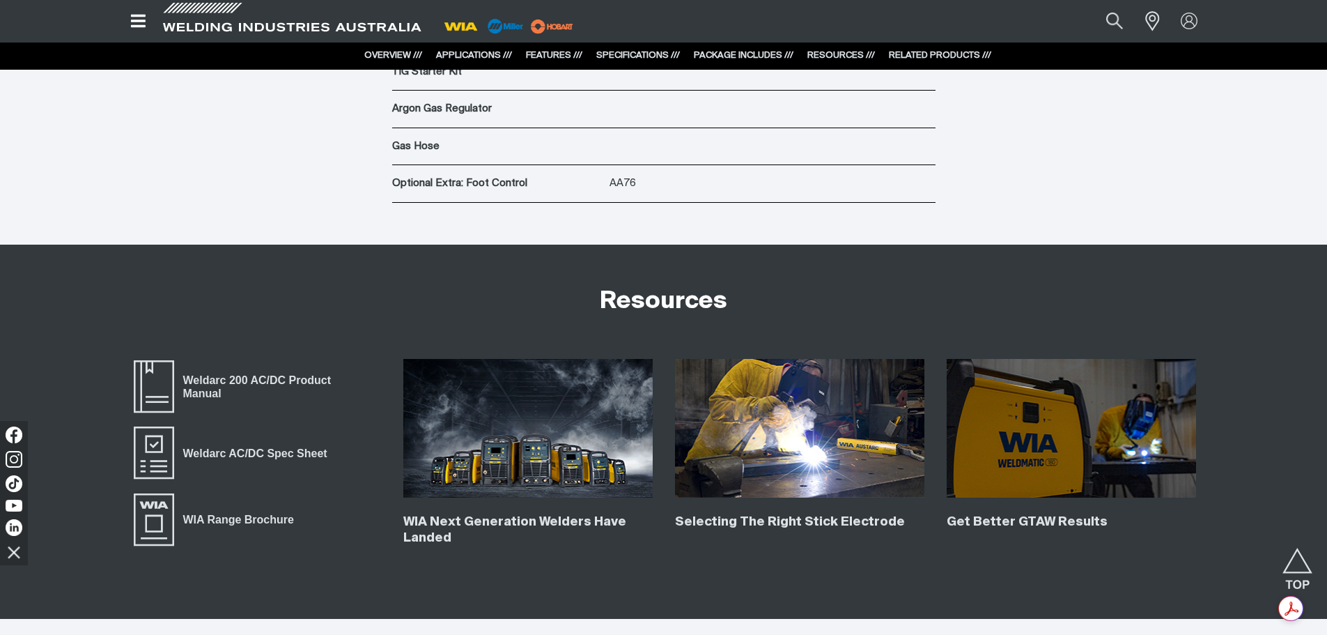
scroll to position [5921, 0]
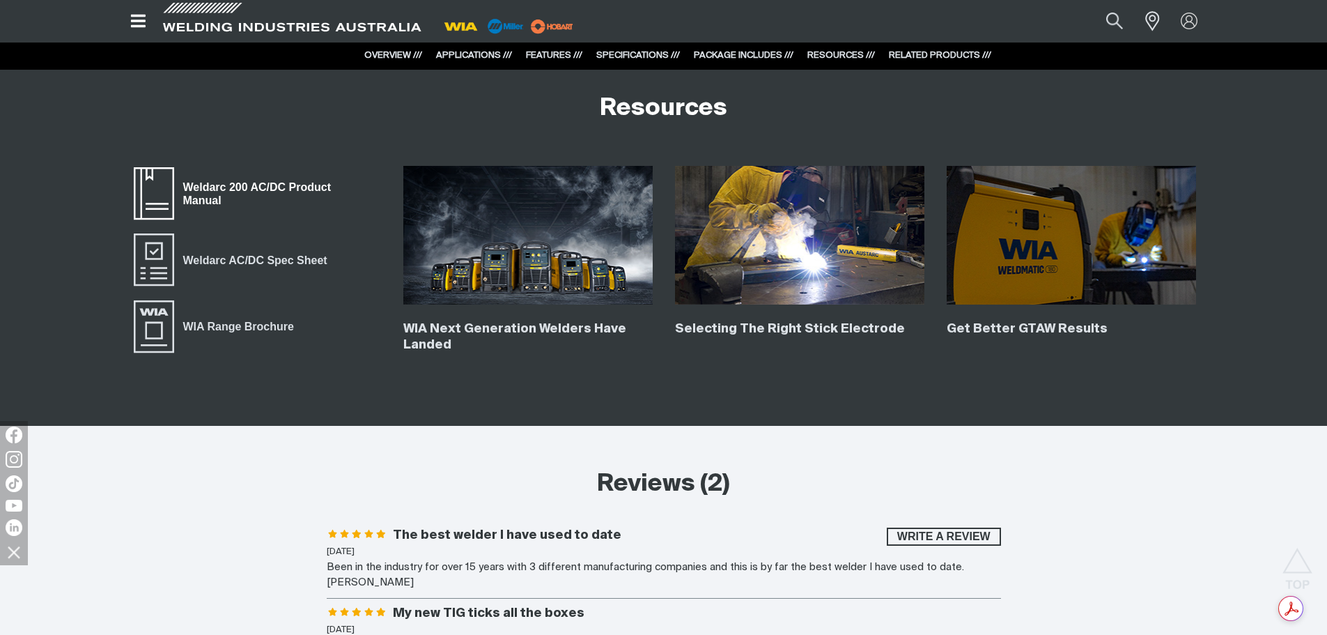
click at [143, 184] on span "Weldarc 200 AC/DC Product Manual" at bounding box center [154, 194] width 45 height 56
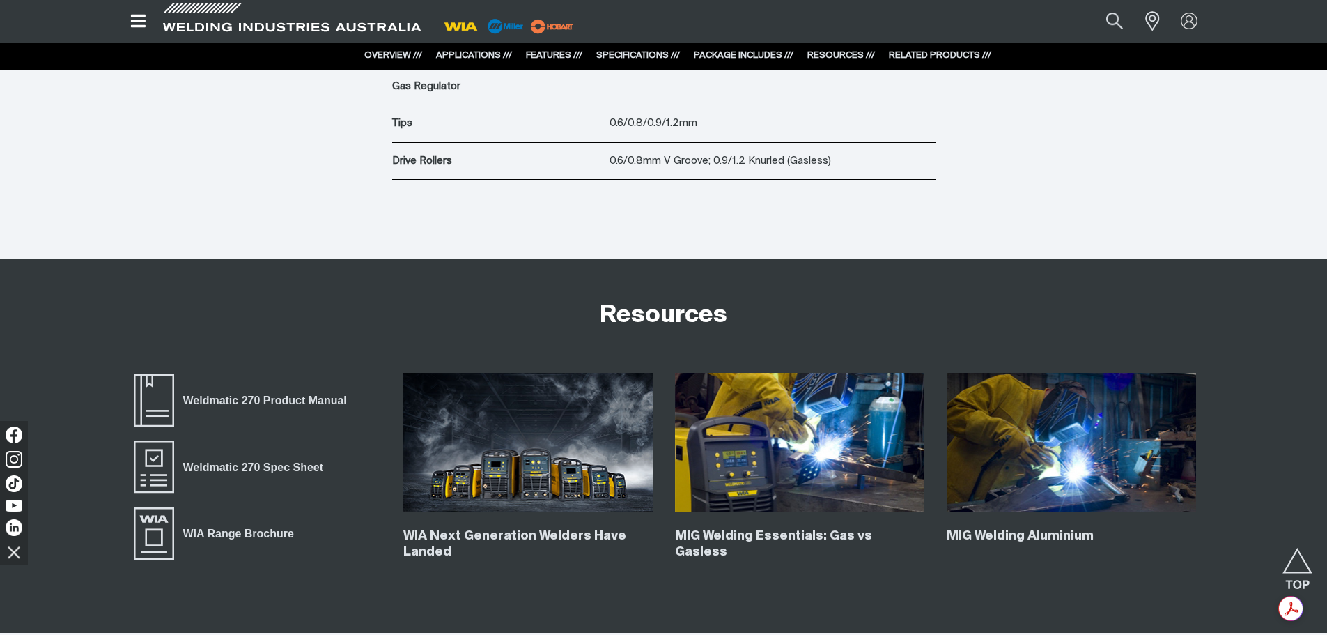
scroll to position [4667, 0]
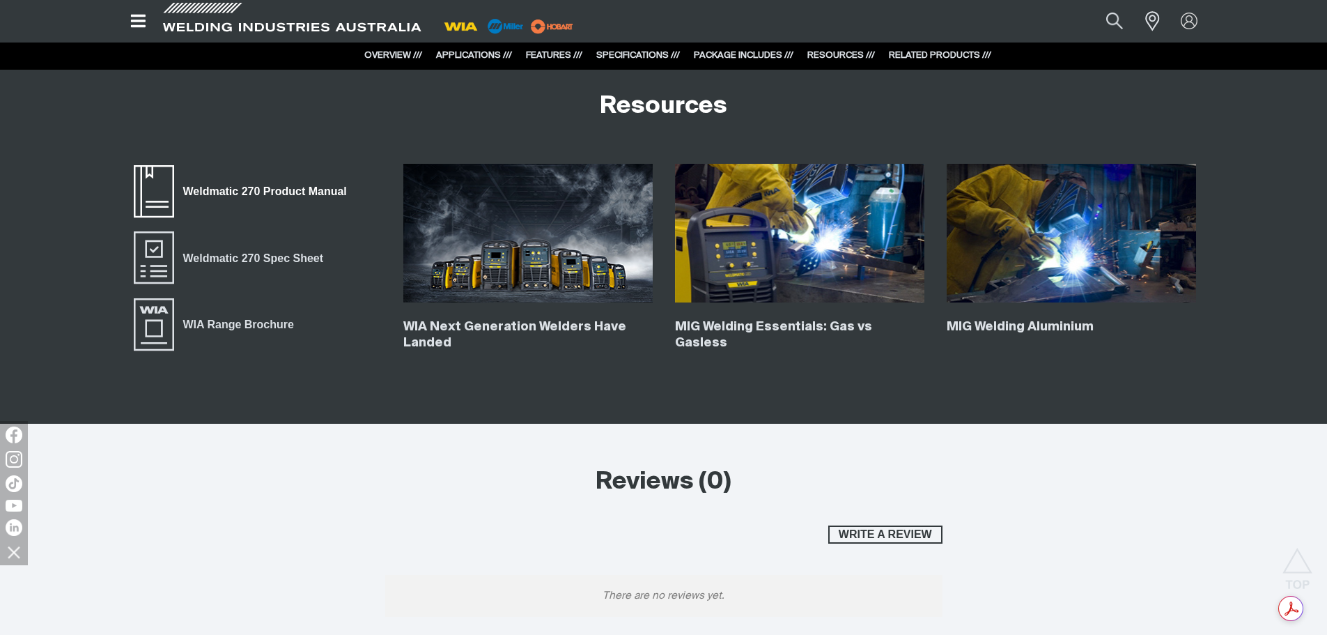
click at [160, 192] on span "Weldmatic 270 Product Manual" at bounding box center [154, 192] width 45 height 56
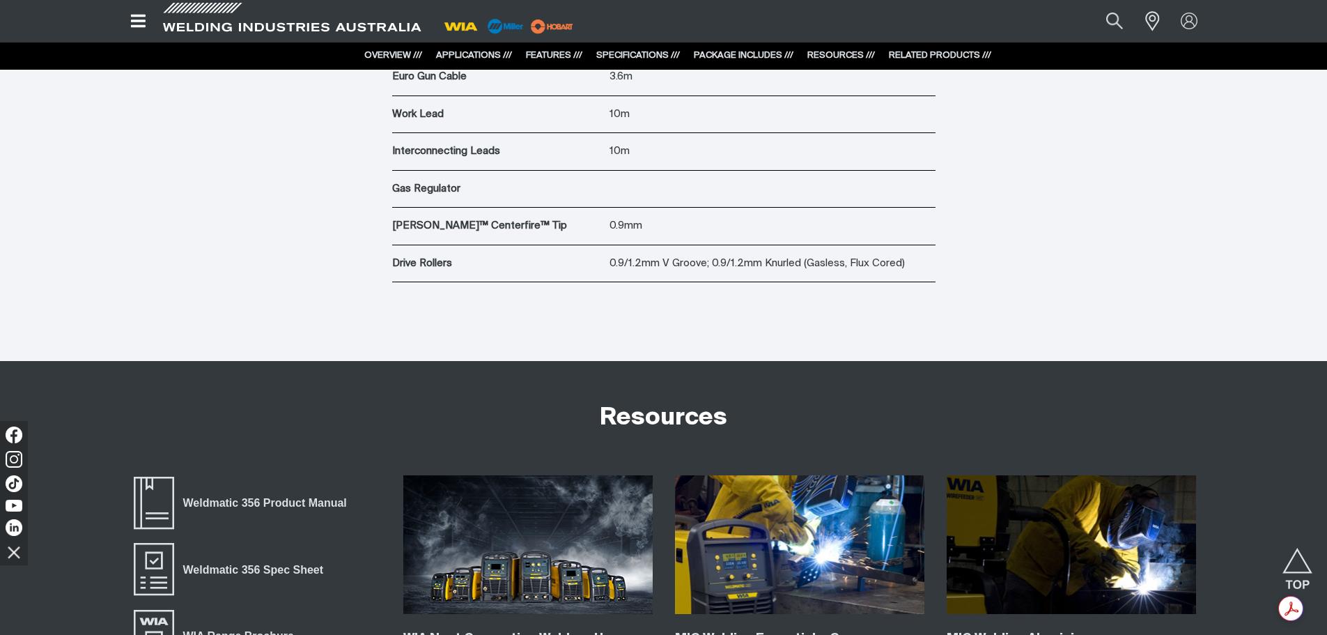
scroll to position [4458, 0]
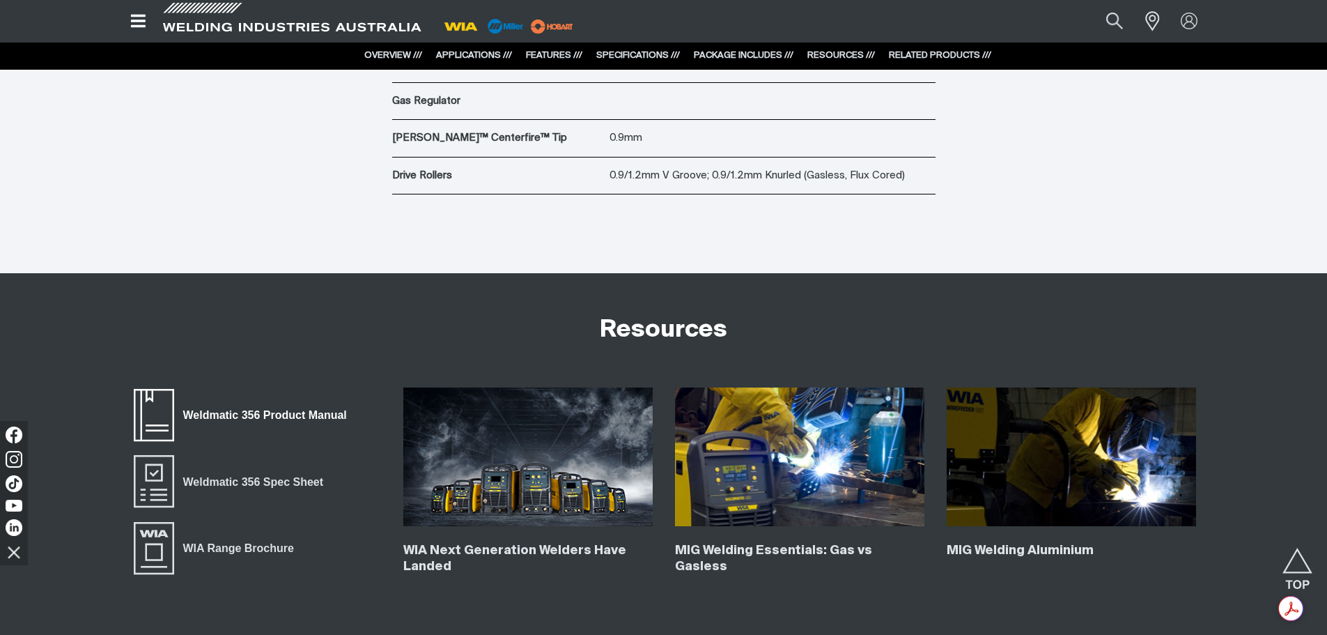
click at [148, 428] on span "Weldmatic 356 Product Manual" at bounding box center [154, 415] width 45 height 56
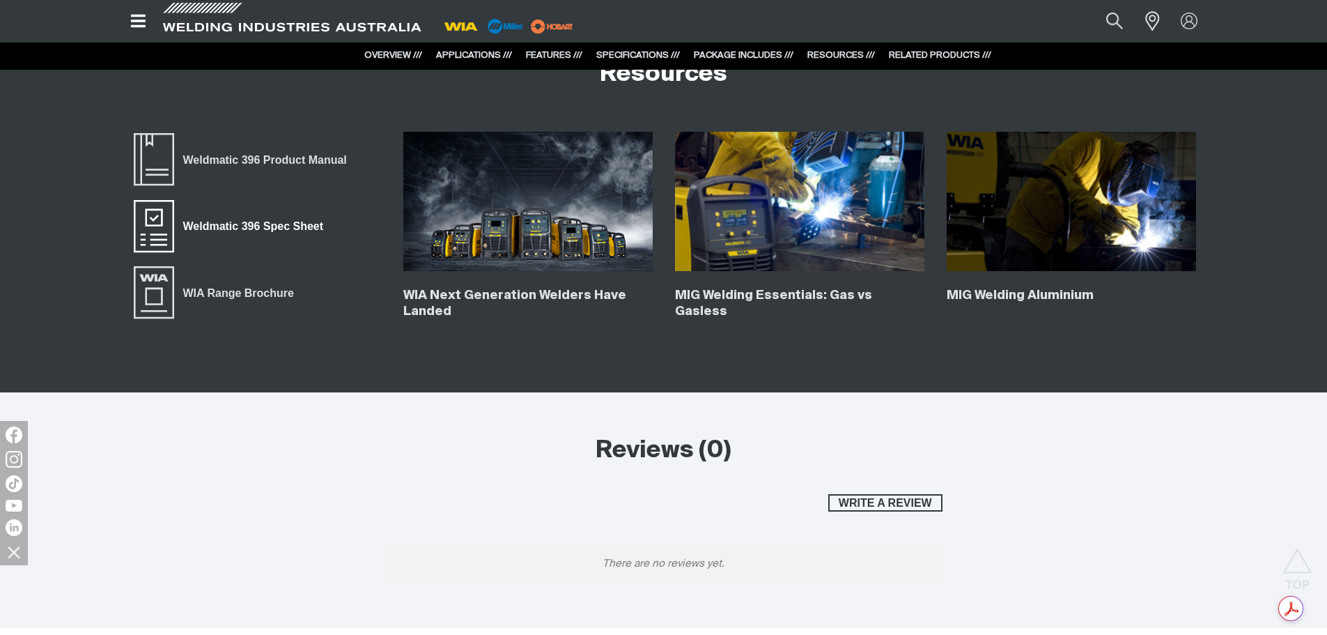
scroll to position [5155, 0]
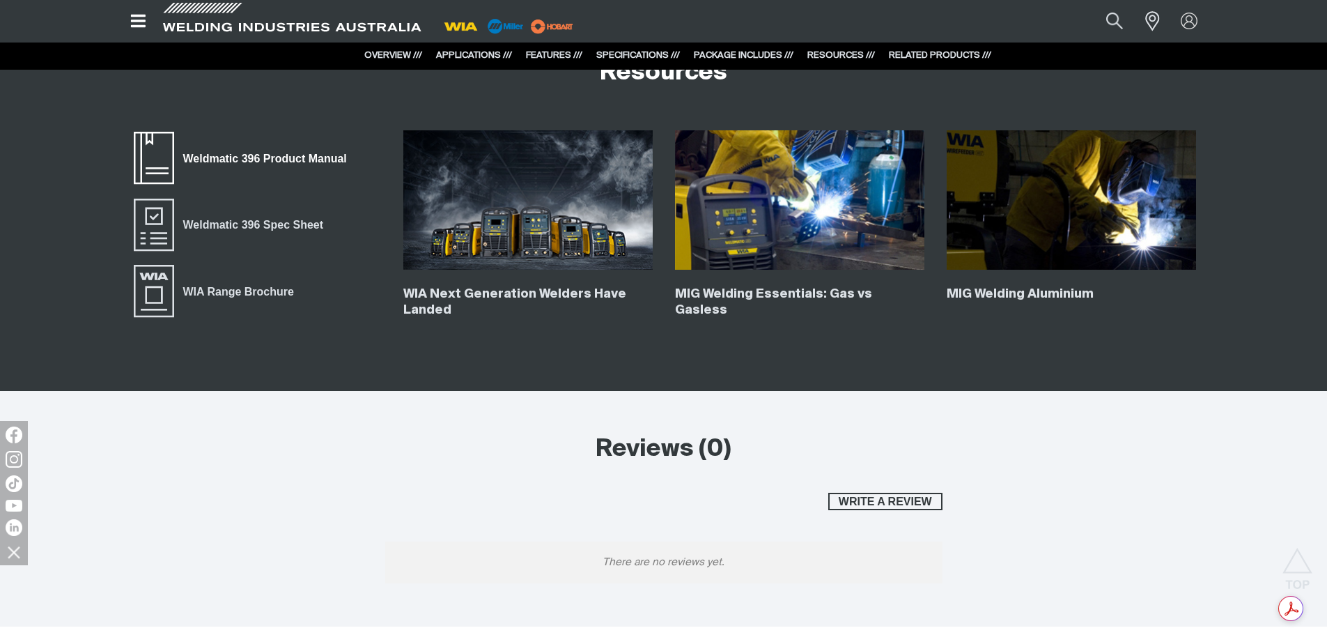
click at [156, 164] on span "Weldmatic 396 Product Manual" at bounding box center [154, 158] width 45 height 56
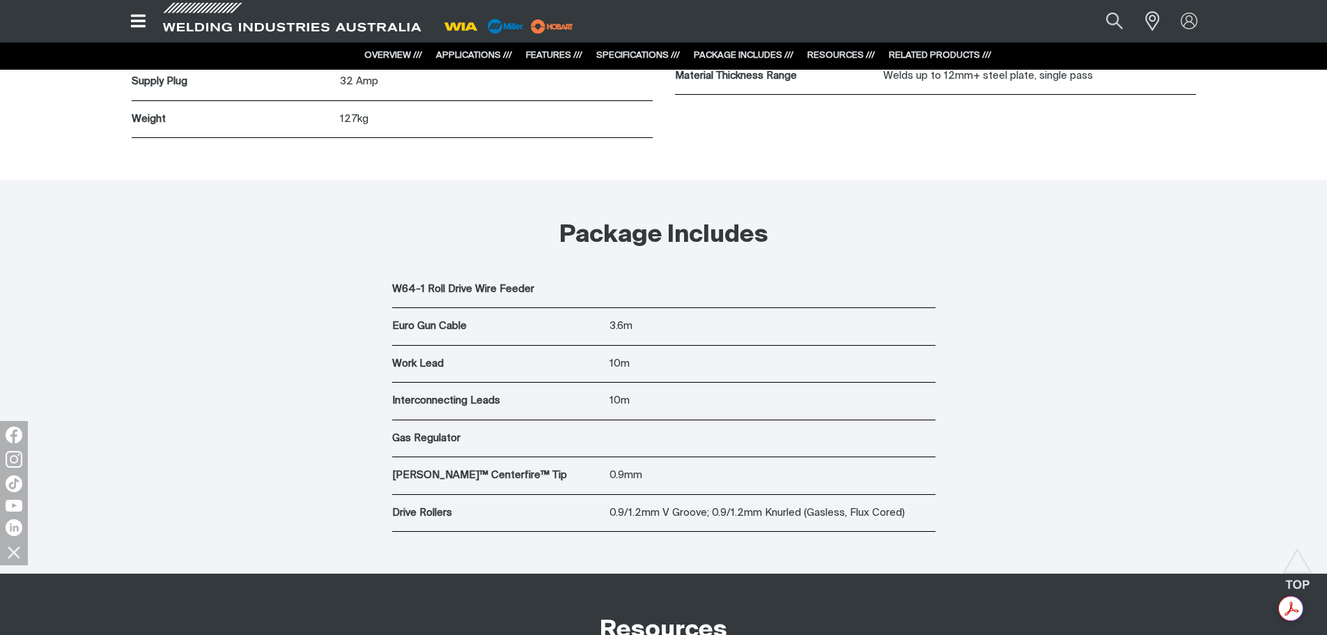
click at [143, 28] on icon "Open top menu" at bounding box center [138, 21] width 20 height 17
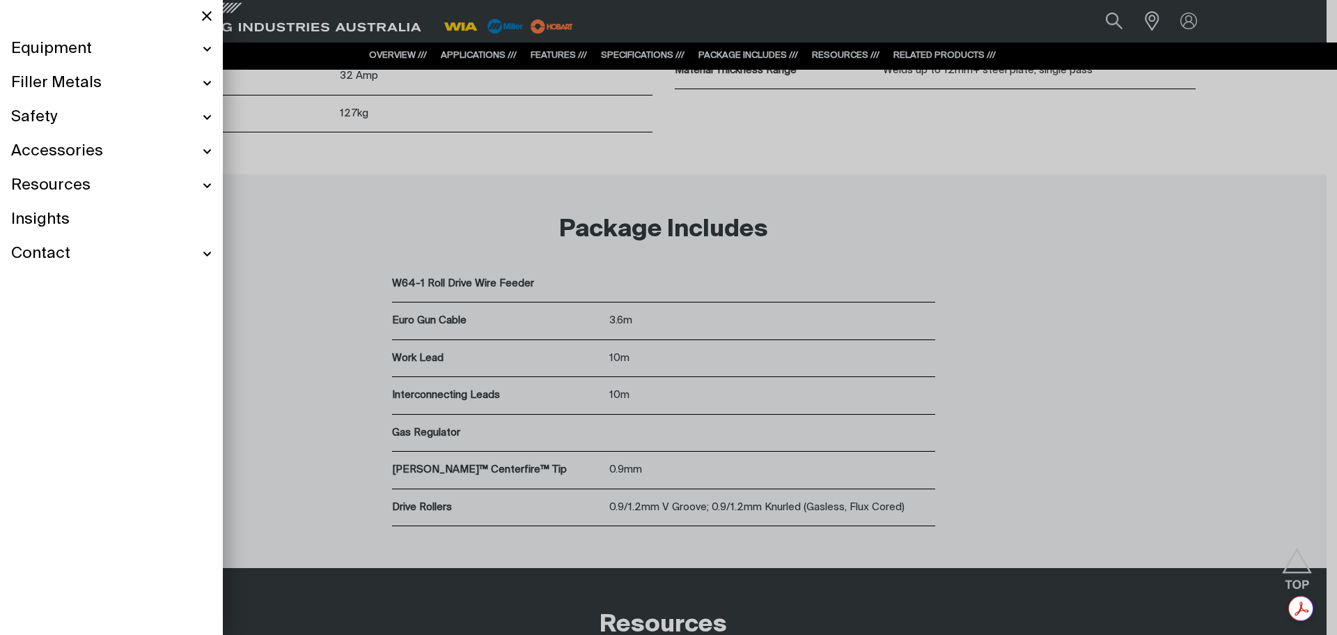
click at [74, 51] on span "Equipment" at bounding box center [51, 49] width 81 height 20
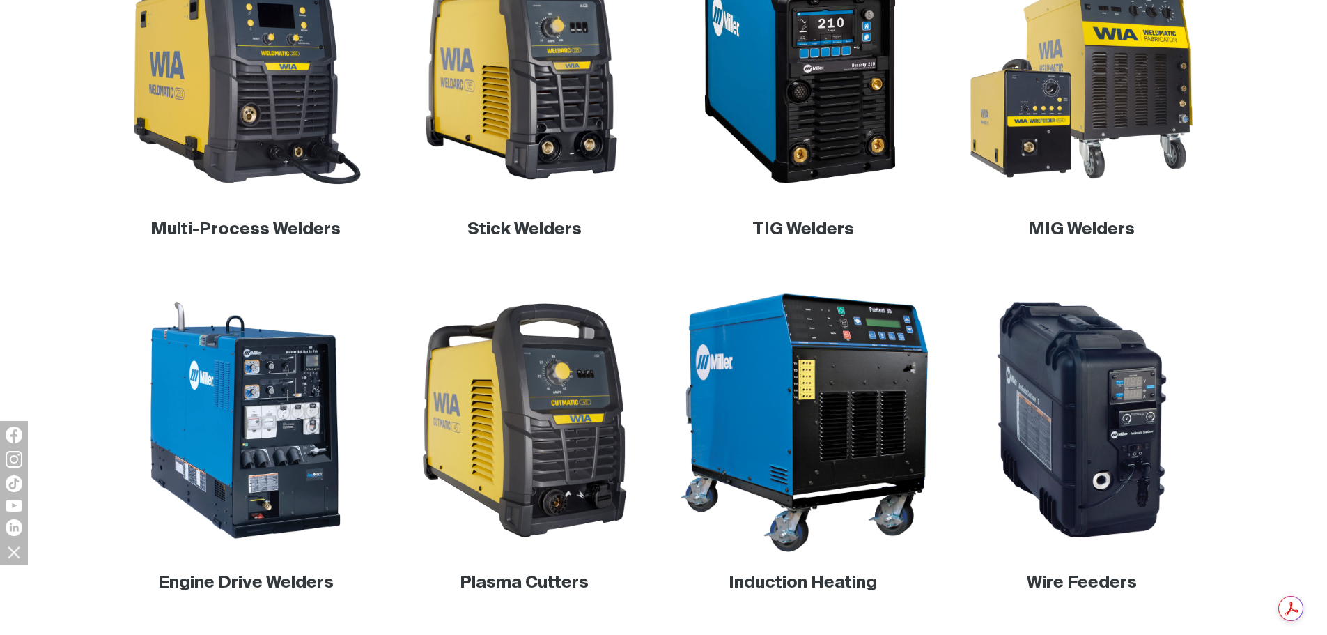
scroll to position [557, 0]
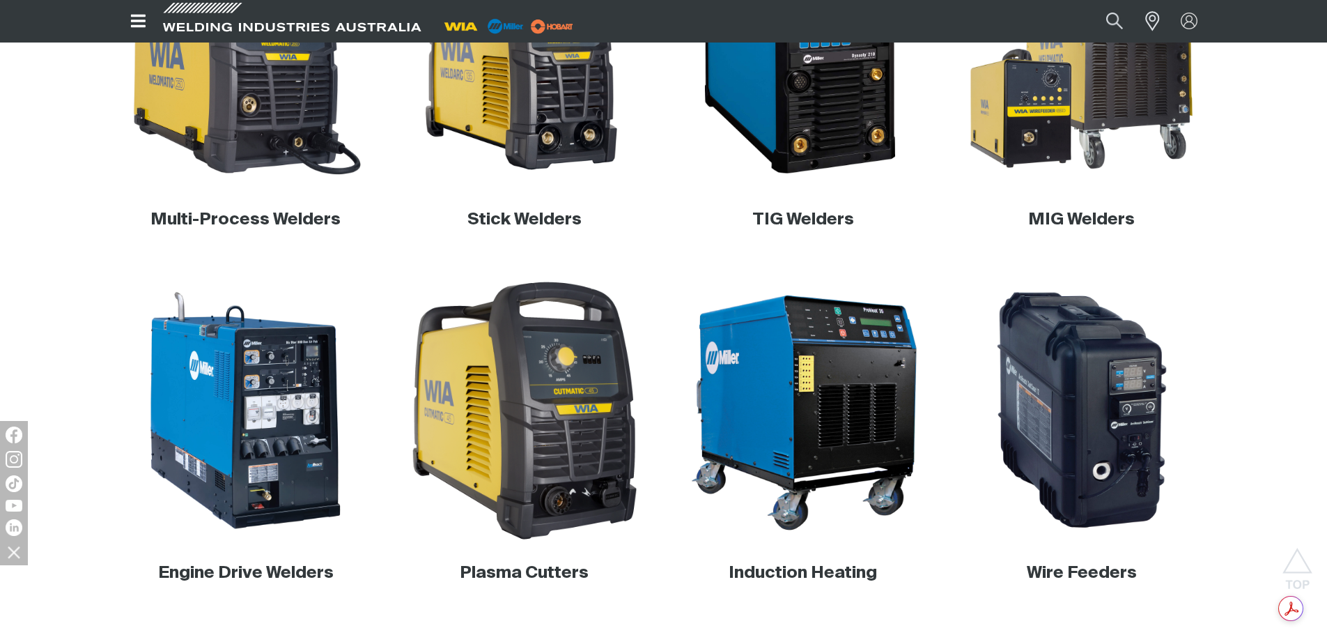
click at [534, 442] on img at bounding box center [524, 410] width 267 height 267
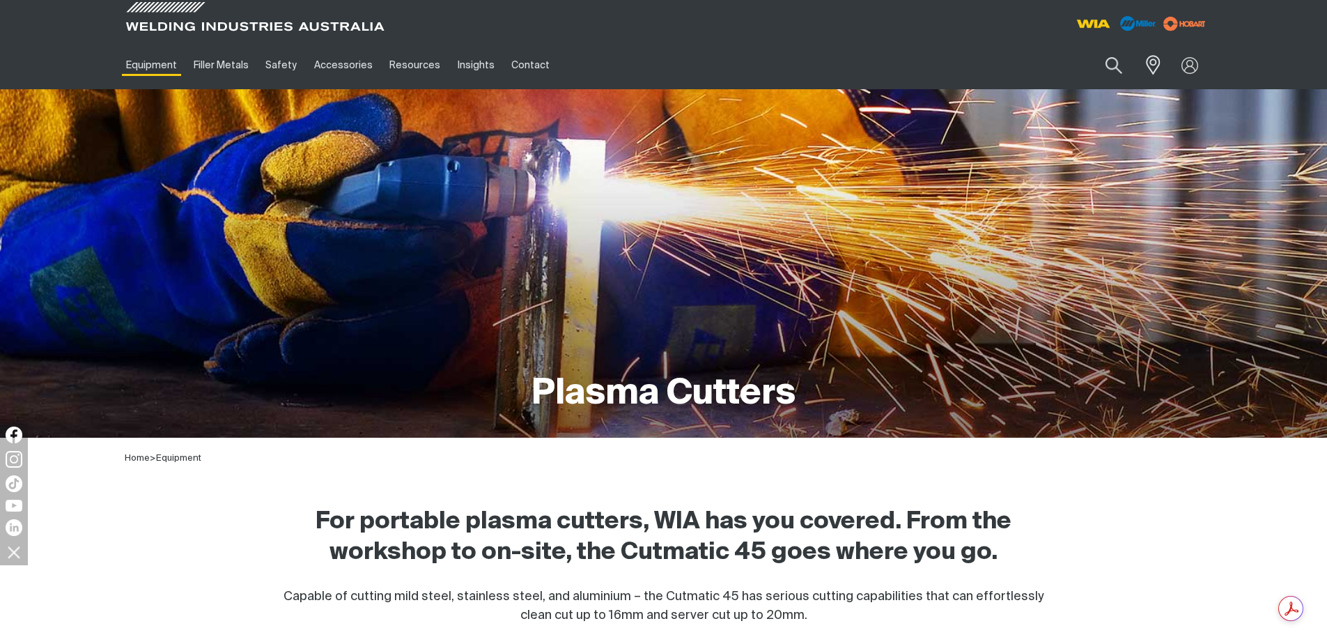
scroll to position [418, 0]
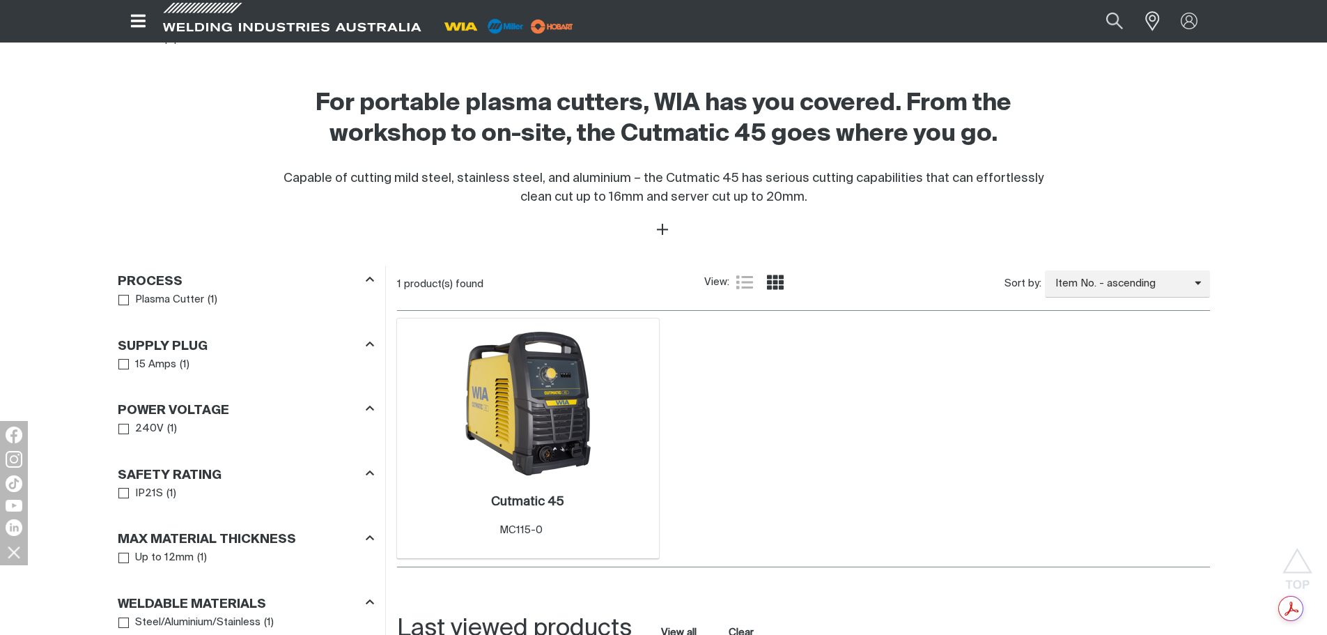
click at [582, 416] on img at bounding box center [527, 403] width 149 height 149
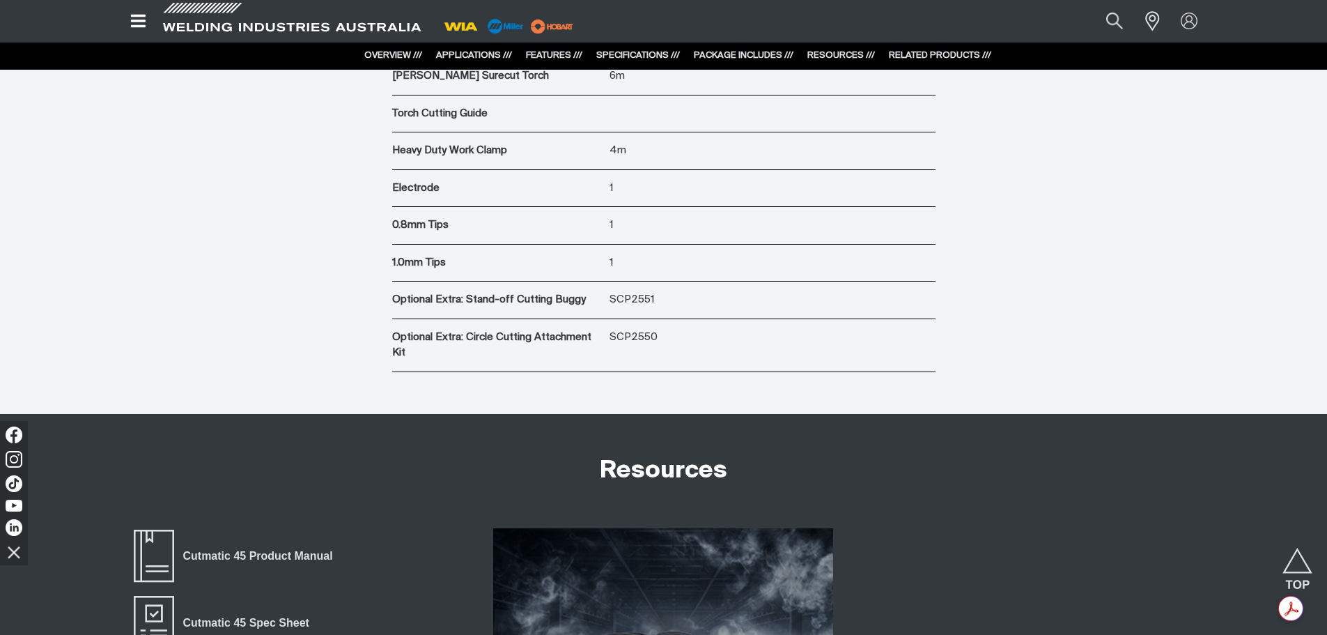
scroll to position [4458, 0]
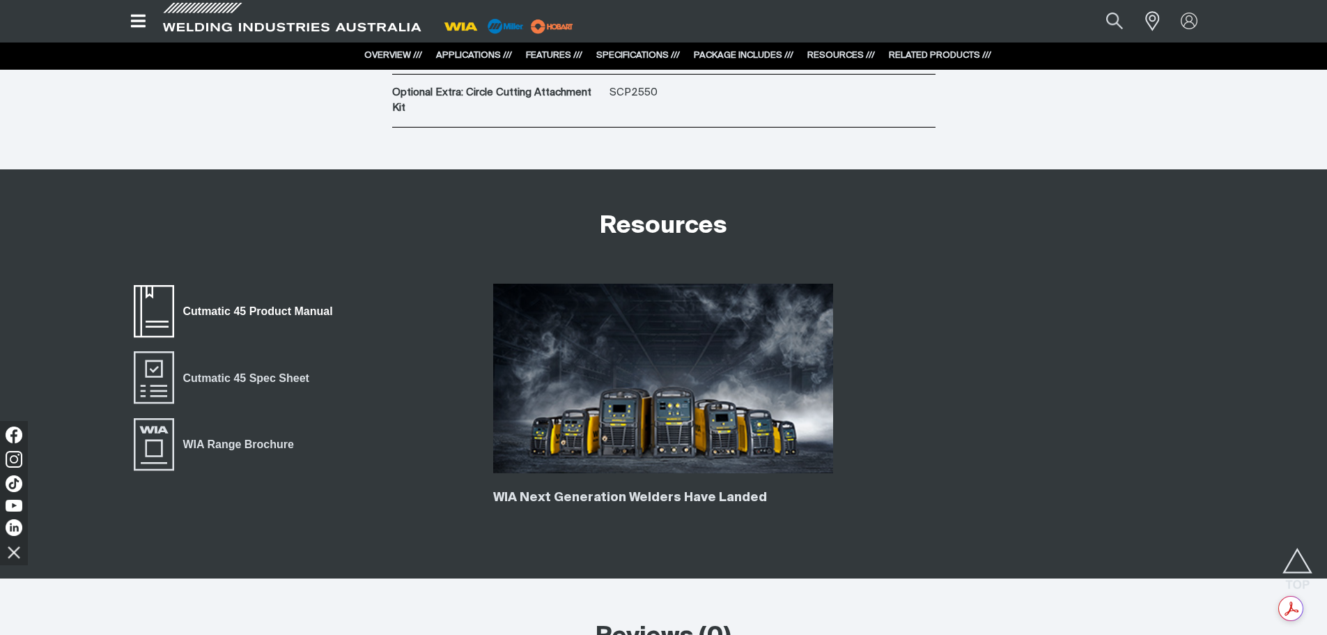
click at [155, 320] on span "Cutmatic 45 Product Manual" at bounding box center [154, 312] width 45 height 56
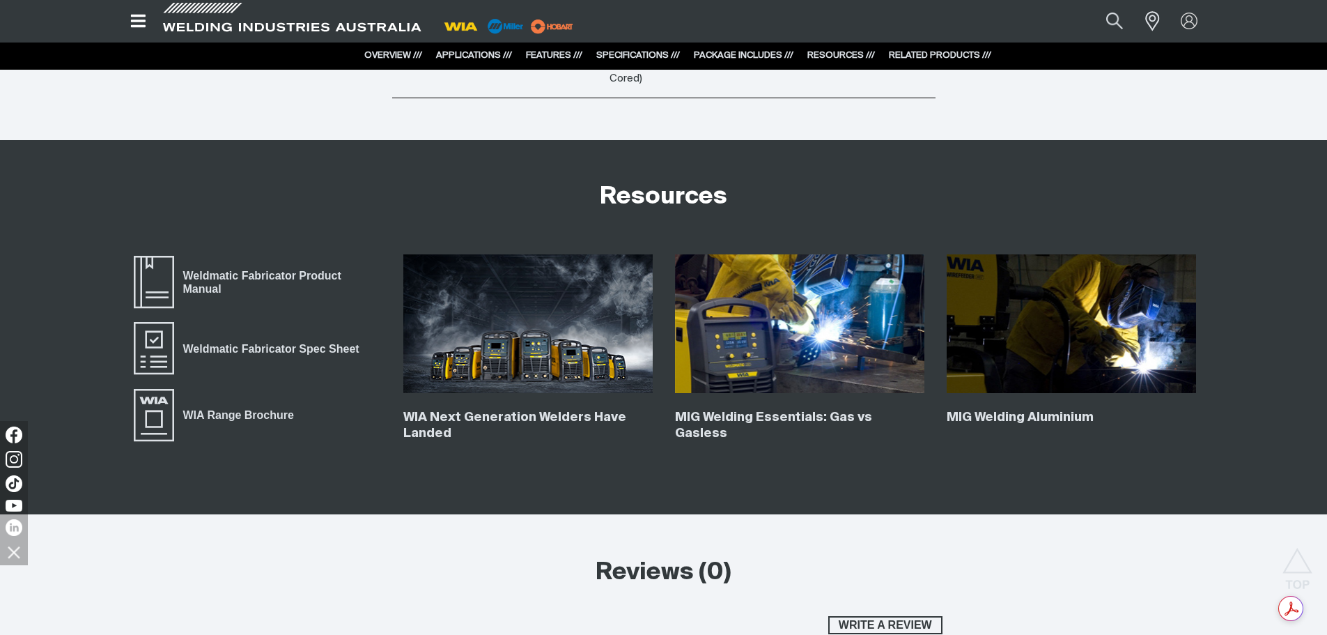
scroll to position [5225, 0]
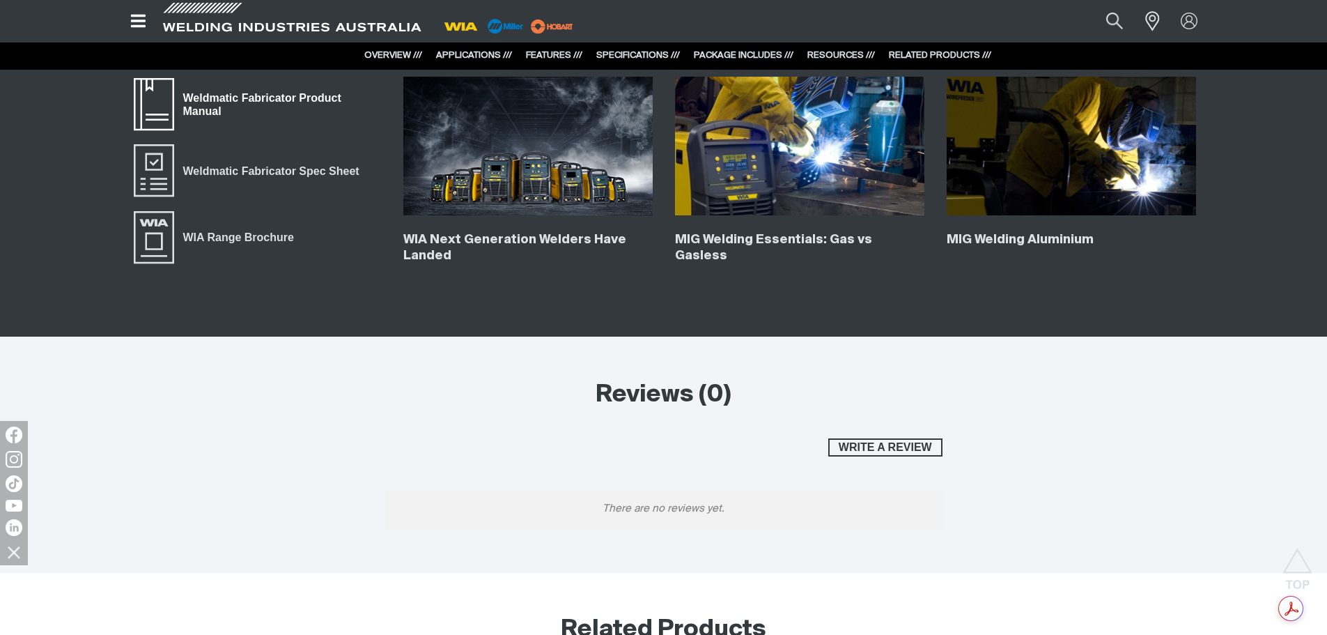
click at [168, 96] on span "Weldmatic Fabricator Product Manual" at bounding box center [154, 105] width 45 height 56
